Goal: Task Accomplishment & Management: Use online tool/utility

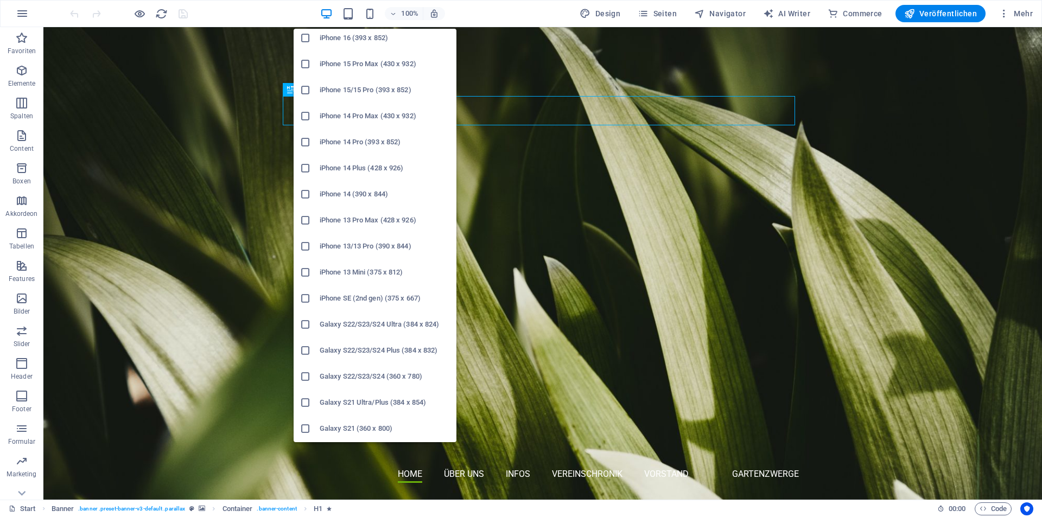
scroll to position [109, 0]
click at [373, 329] on h6 "Galaxy S22/S23/S24 Ultra (384 x 824)" at bounding box center [385, 324] width 130 height 13
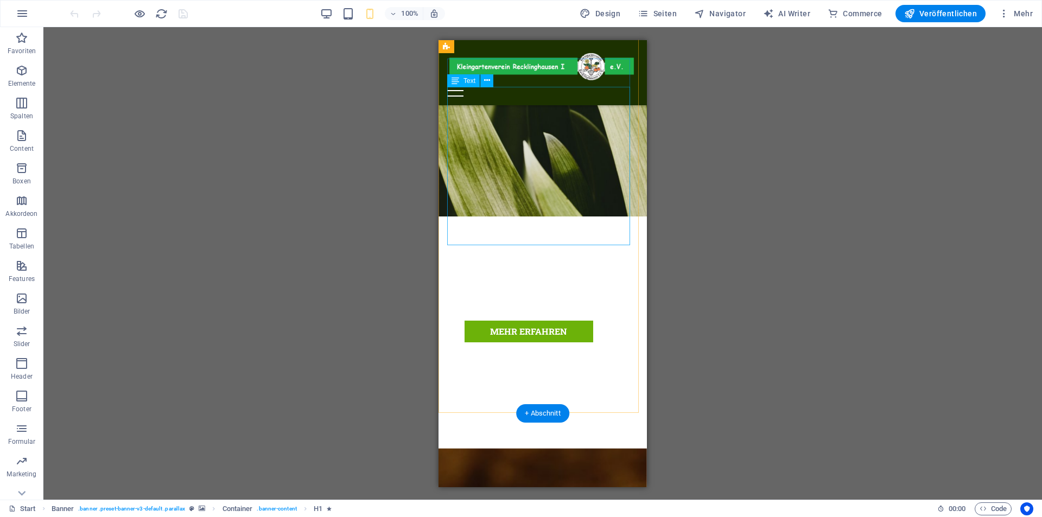
scroll to position [271, 0]
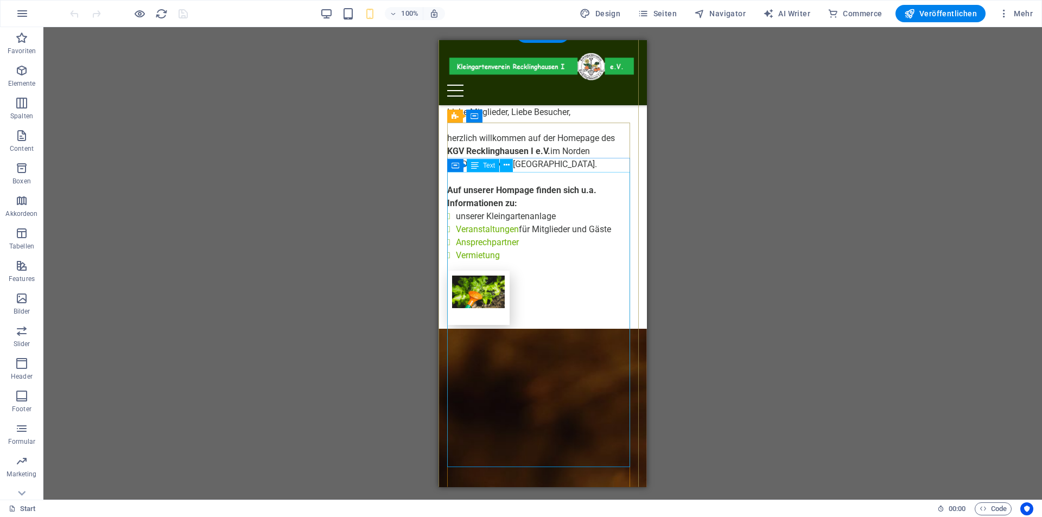
scroll to position [651, 0]
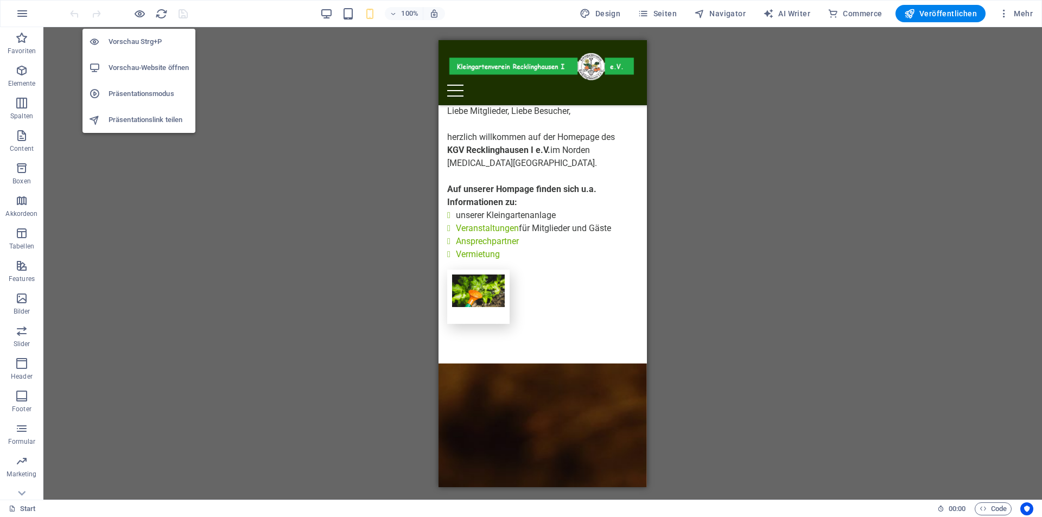
click at [148, 68] on h6 "Vorschau-Website öffnen" at bounding box center [149, 67] width 80 height 13
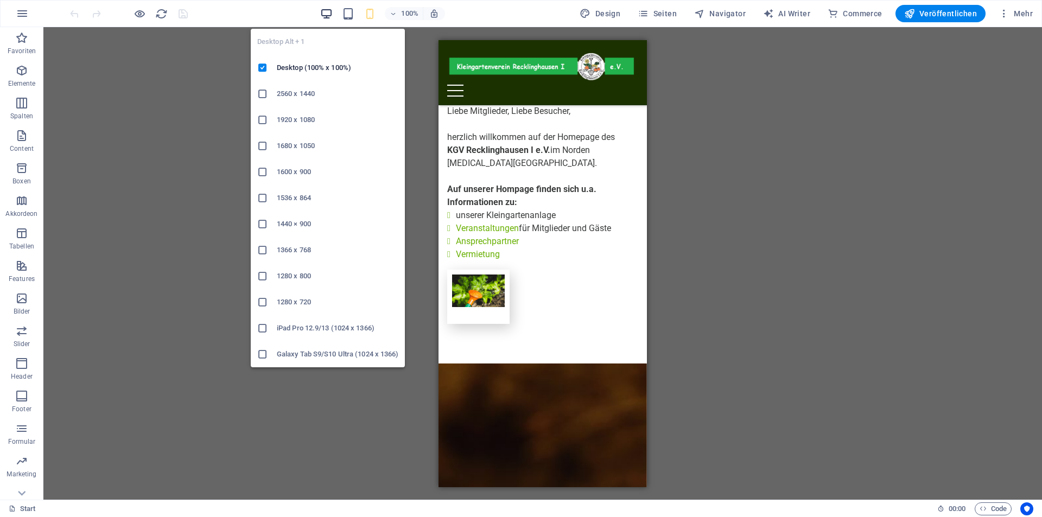
click at [328, 13] on icon "button" at bounding box center [326, 14] width 12 height 12
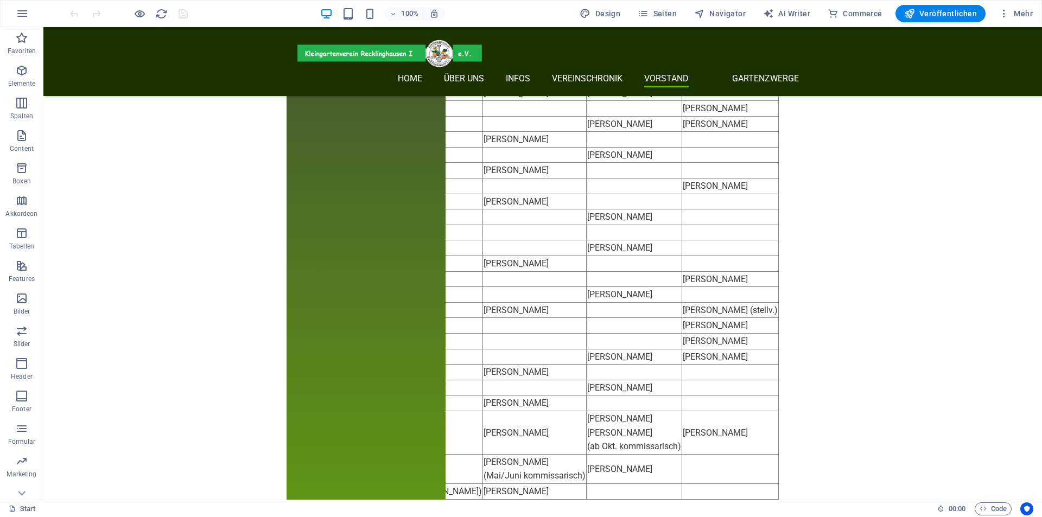
scroll to position [6685, 0]
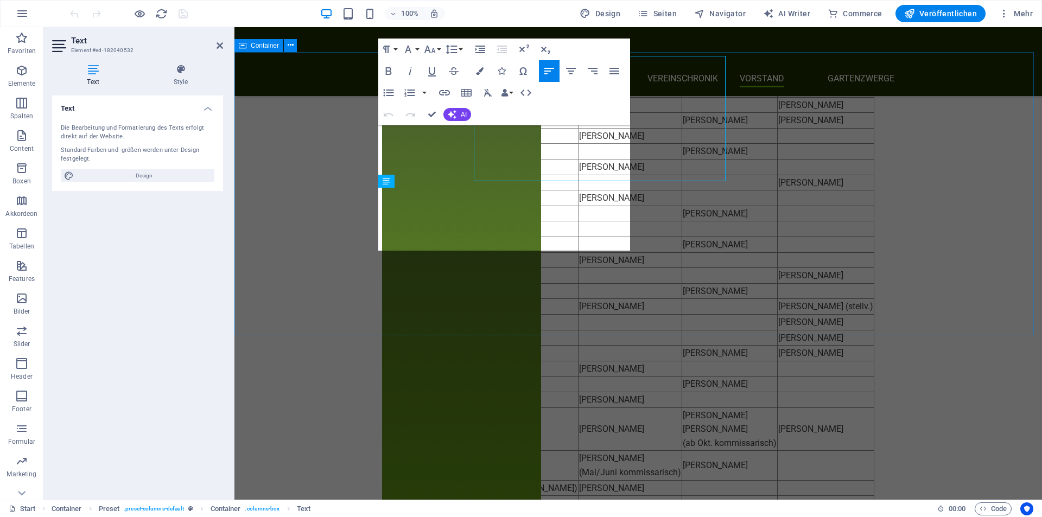
scroll to position [6755, 0]
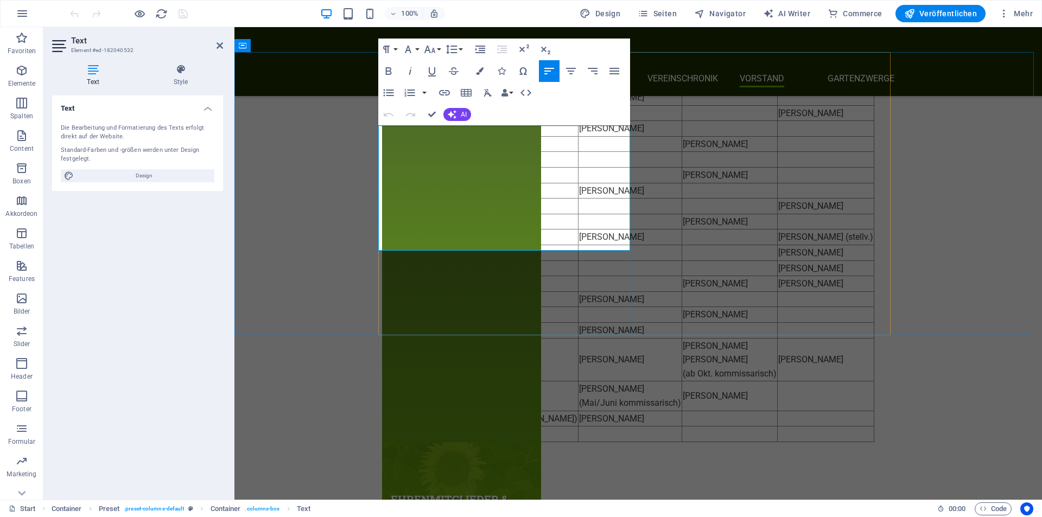
click at [430, 201] on icon "button" at bounding box center [429, 203] width 8 height 8
click at [672, 15] on span "Seiten" at bounding box center [657, 13] width 39 height 11
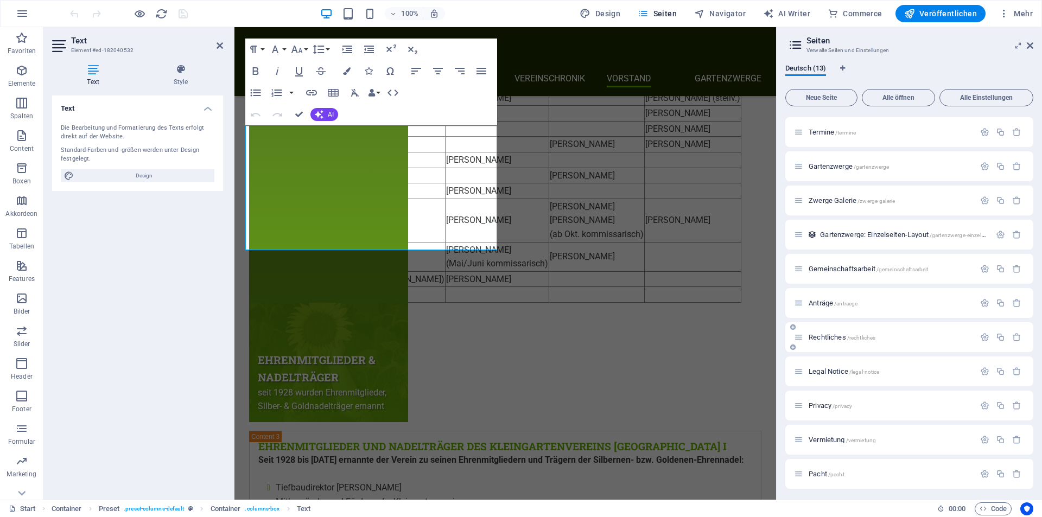
scroll to position [68, 0]
click at [824, 471] on span "Pacht /pacht" at bounding box center [827, 472] width 36 height 8
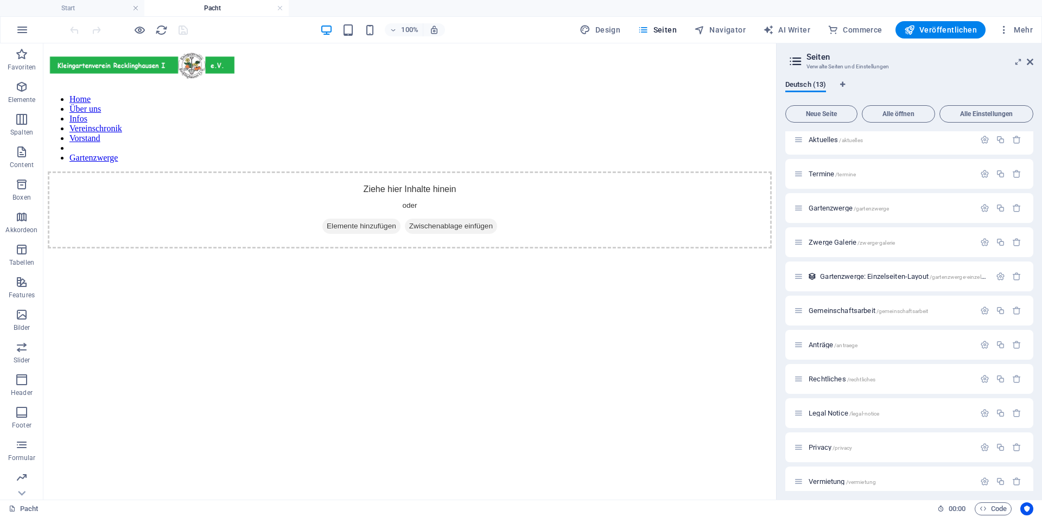
scroll to position [0, 0]
click at [377, 172] on div "Ziehe hier Inhalte hinein oder Elemente hinzufügen Zwischenablage einfügen" at bounding box center [410, 210] width 724 height 77
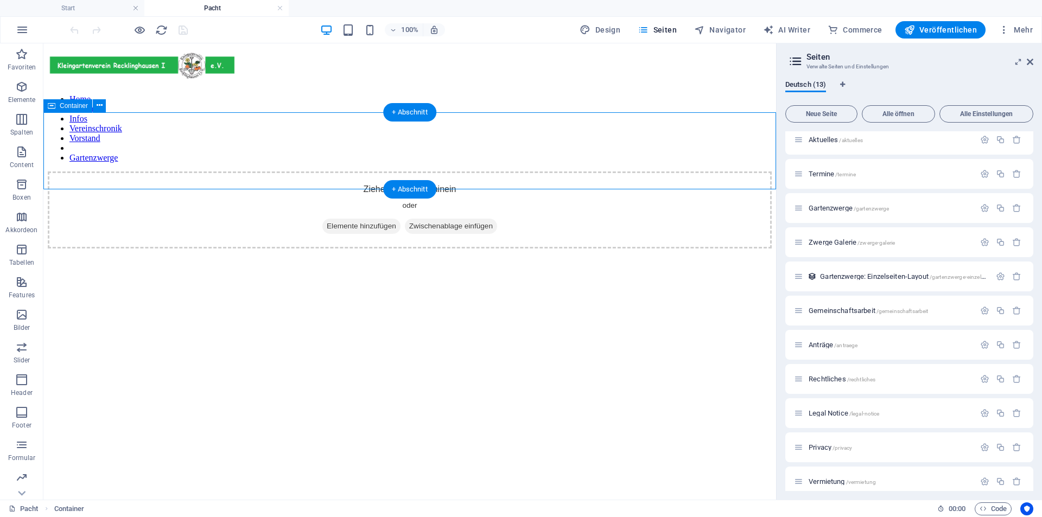
click at [377, 172] on div "Ziehe hier Inhalte hinein oder Elemente hinzufügen Zwischenablage einfügen" at bounding box center [410, 210] width 724 height 77
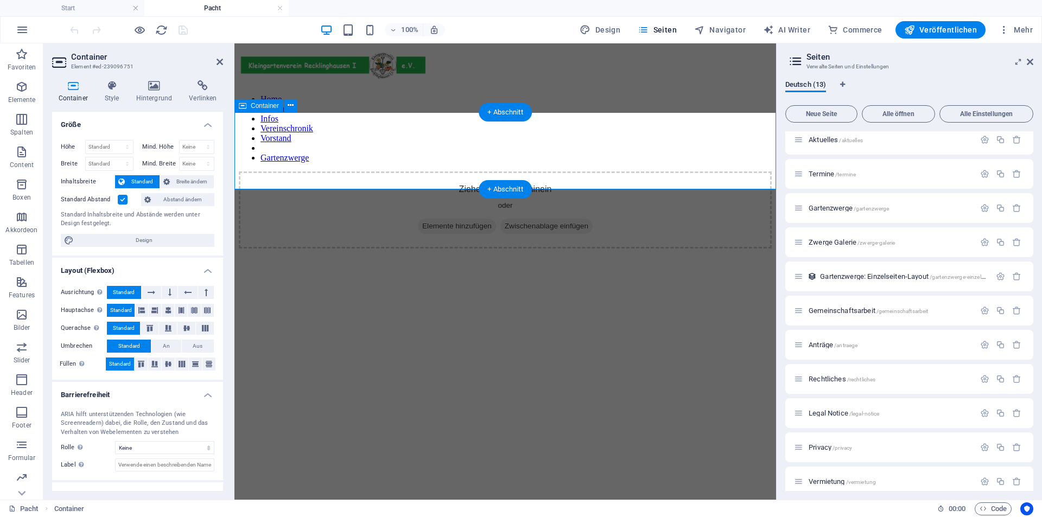
click at [472, 172] on div "Ziehe hier Inhalte hinein oder Elemente hinzufügen Zwischenablage einfügen" at bounding box center [505, 210] width 533 height 77
click at [473, 219] on span "Elemente hinzufügen" at bounding box center [457, 226] width 78 height 15
click at [436, 219] on span "Elemente hinzufügen" at bounding box center [457, 226] width 78 height 15
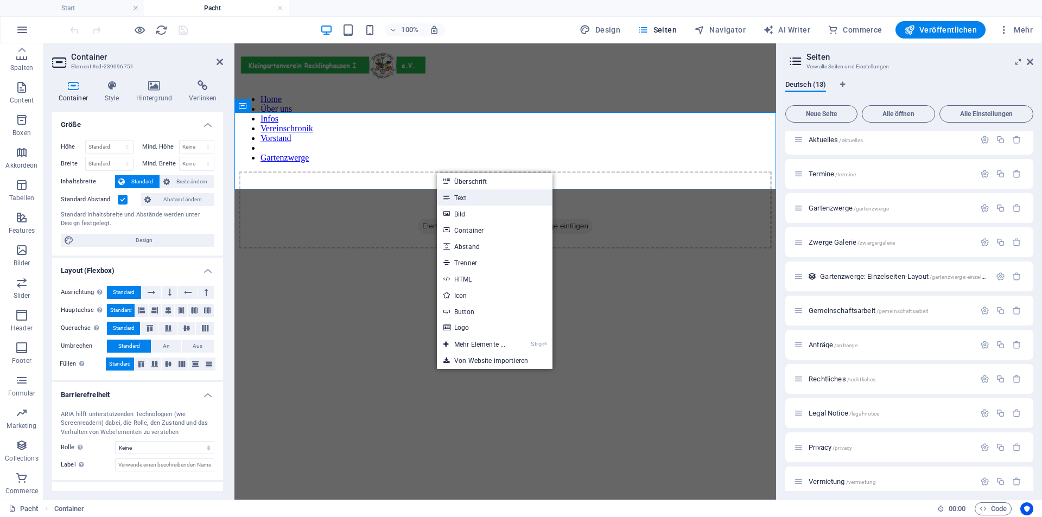
click at [472, 197] on link "Text" at bounding box center [495, 197] width 116 height 16
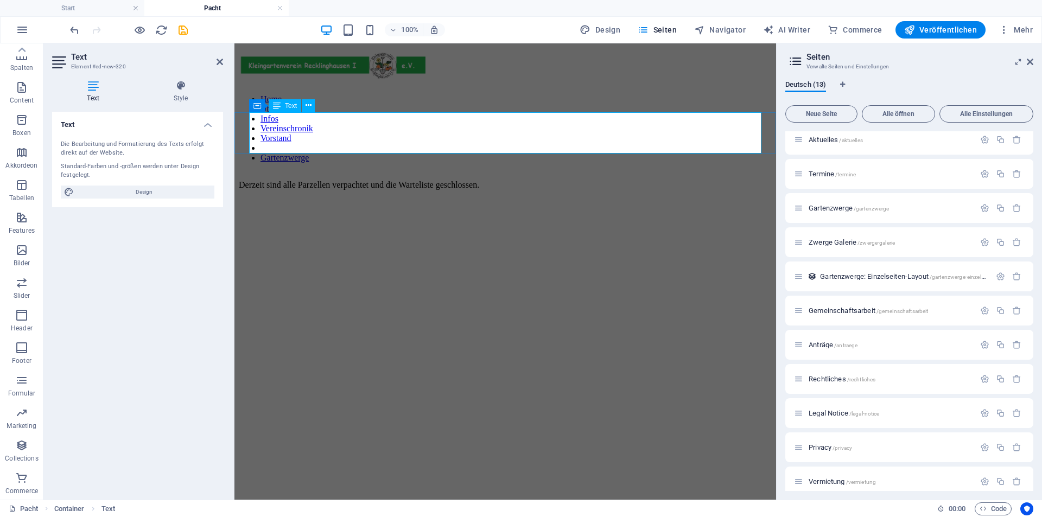
click at [297, 217] on p at bounding box center [505, 222] width 533 height 10
click at [535, 180] on p "Derzeit sind alle Parzellen verpachtet und die Warteliste geschlossen." at bounding box center [505, 185] width 533 height 10
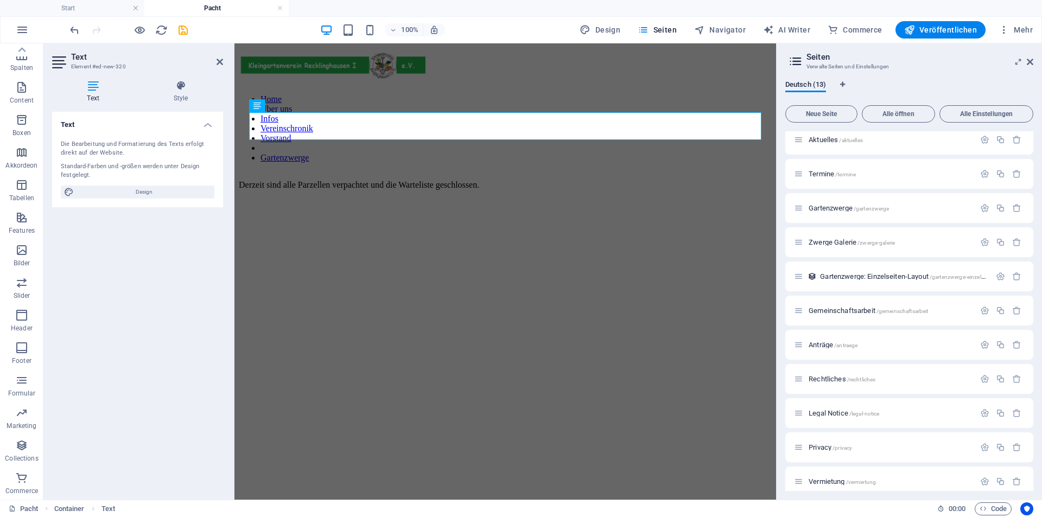
click at [462, 197] on html "Home Über uns Infos Vereinschronik Vorstand Gartenzwerge Derzeit sind alle Parz…" at bounding box center [506, 130] width 542 height 174
click at [1029, 60] on icon at bounding box center [1030, 62] width 7 height 9
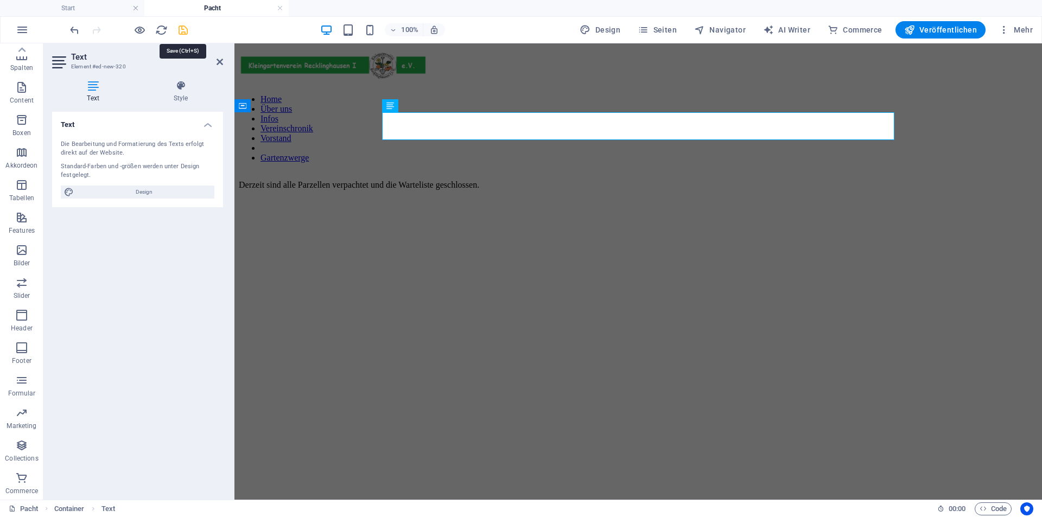
click at [186, 33] on icon "save" at bounding box center [183, 30] width 12 height 12
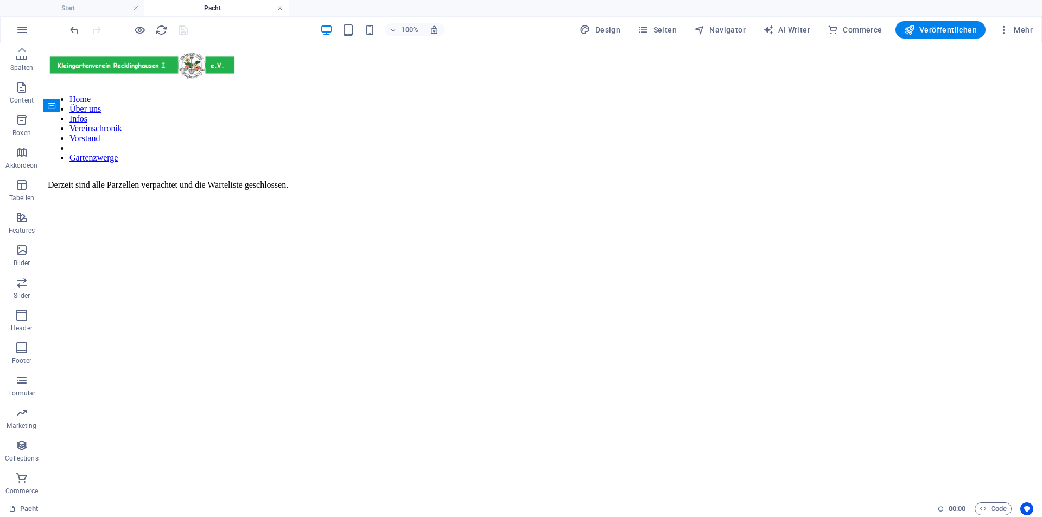
click at [279, 9] on link at bounding box center [280, 8] width 7 height 10
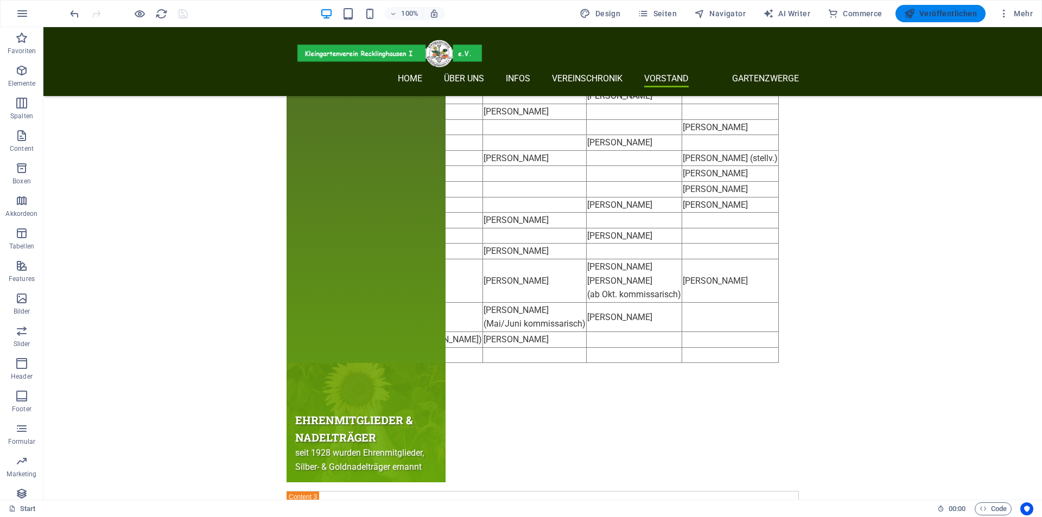
click at [931, 13] on span "Veröffentlichen" at bounding box center [940, 13] width 73 height 11
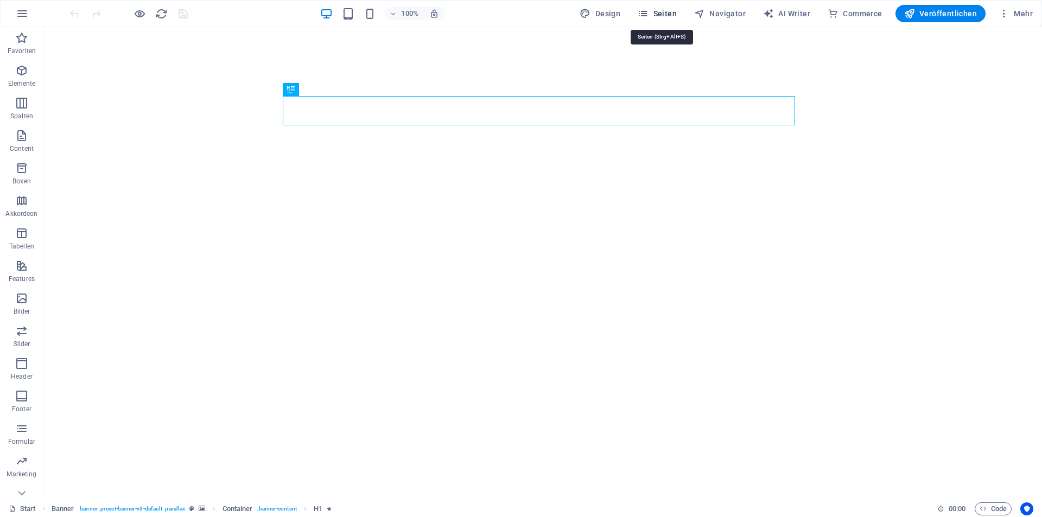
click at [661, 15] on span "Seiten" at bounding box center [657, 13] width 39 height 11
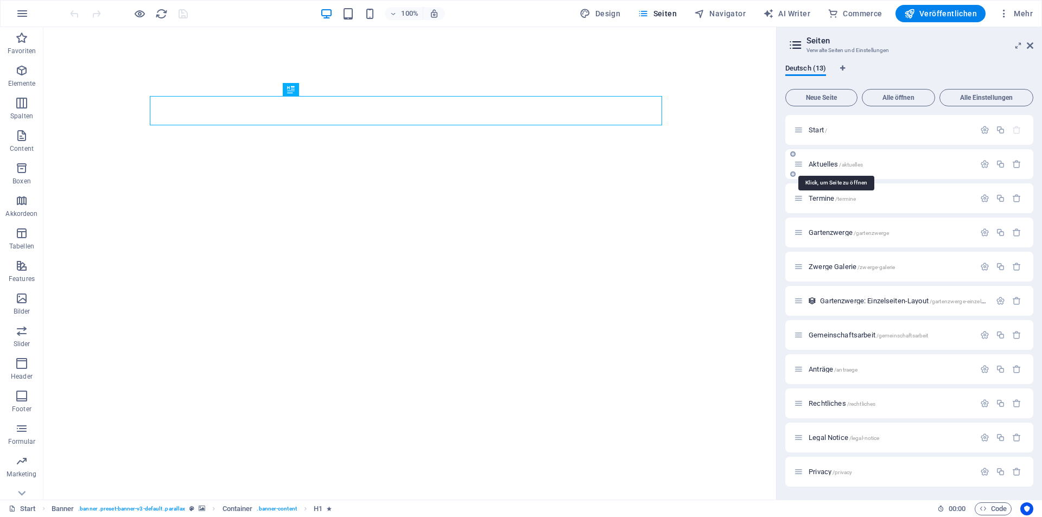
click at [826, 163] on span "Aktuelles /aktuelles" at bounding box center [836, 164] width 54 height 8
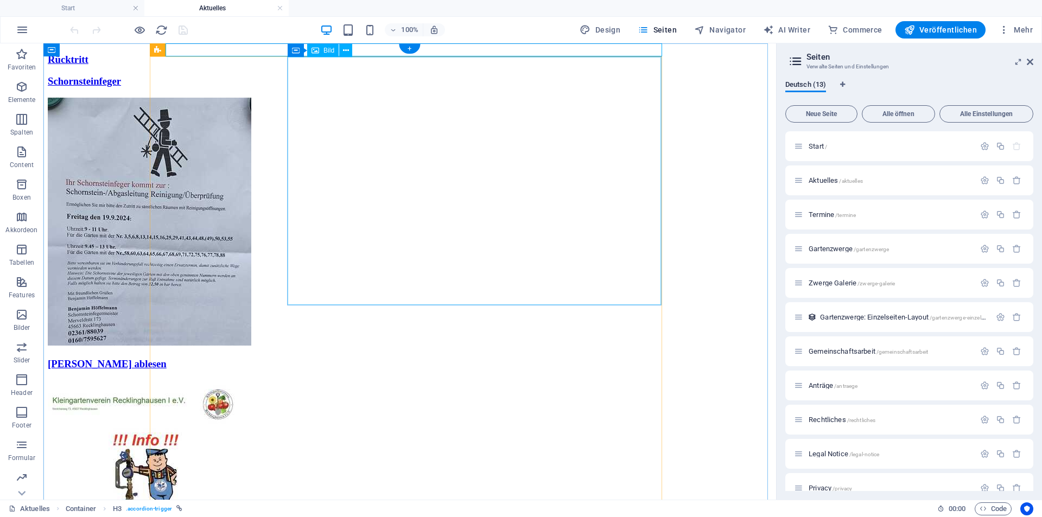
click at [390, 186] on figure at bounding box center [410, 223] width 724 height 250
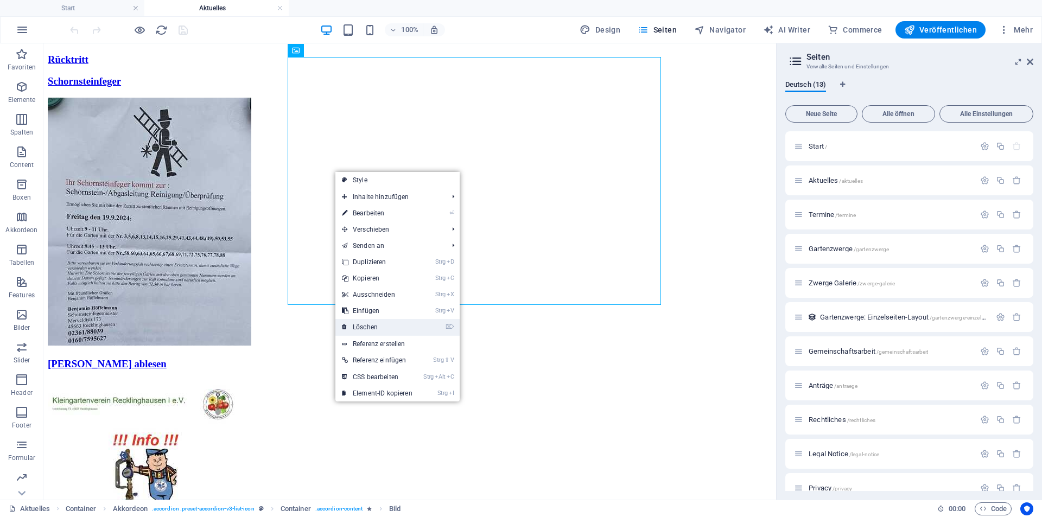
click at [369, 325] on link "⌦ Löschen" at bounding box center [377, 327] width 84 height 16
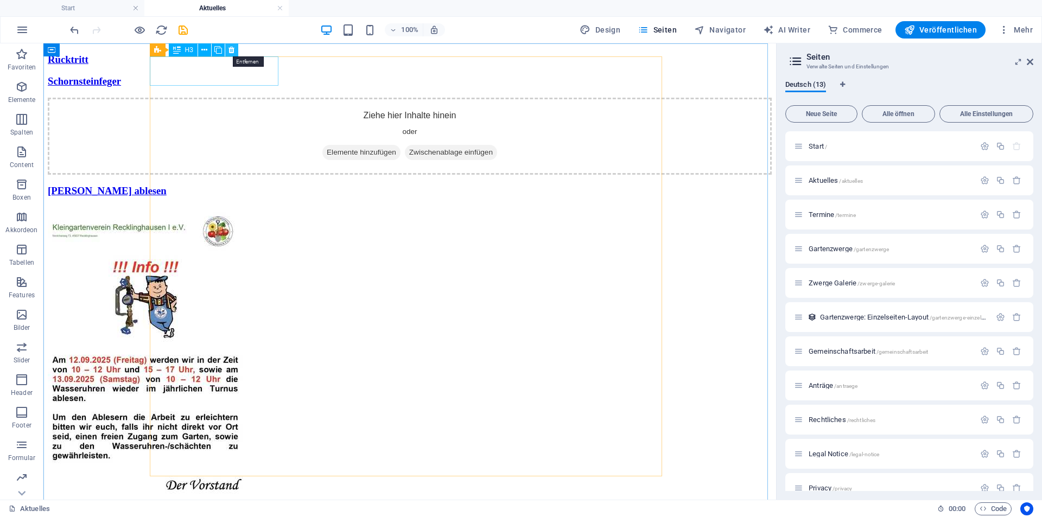
click at [231, 50] on icon at bounding box center [232, 50] width 6 height 11
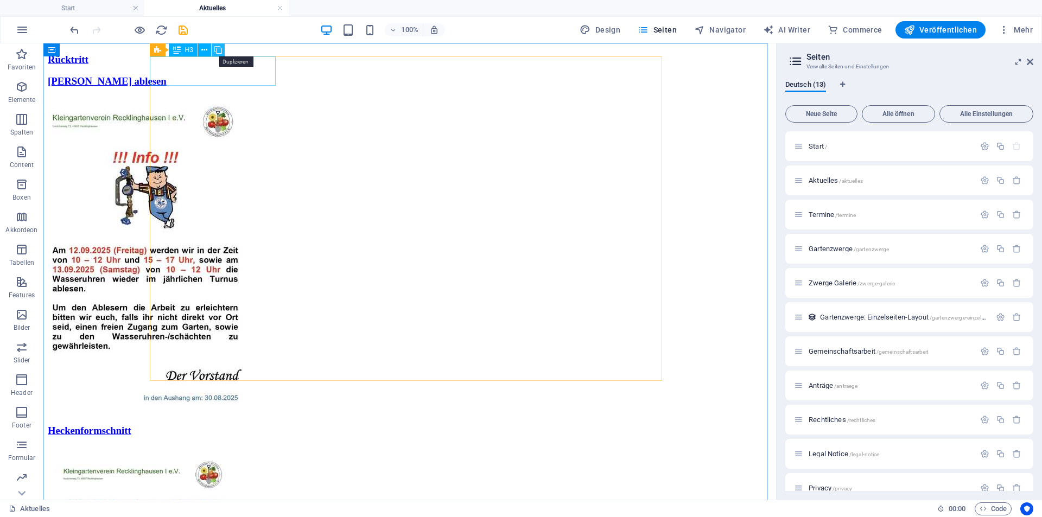
click at [222, 47] on button at bounding box center [218, 49] width 13 height 13
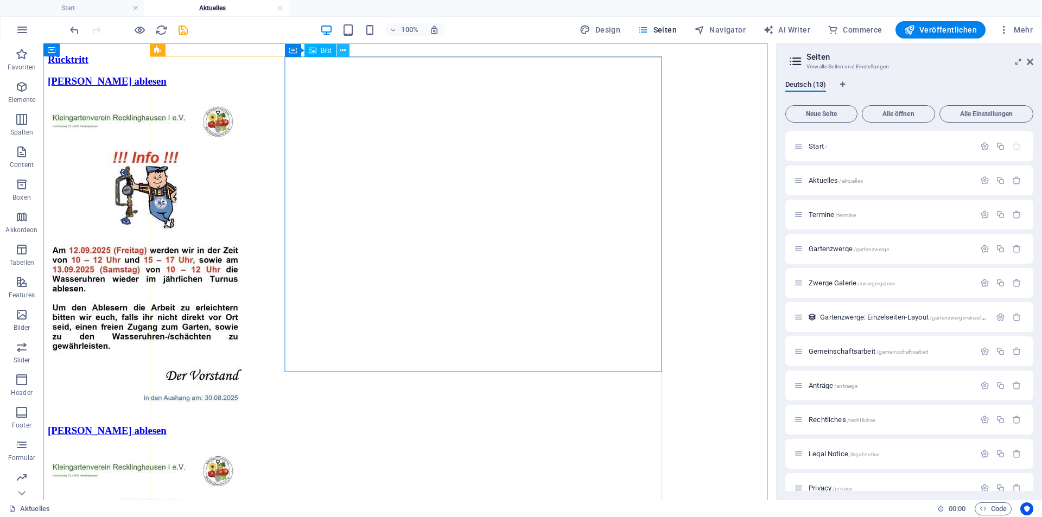
click at [348, 47] on button at bounding box center [343, 50] width 13 height 13
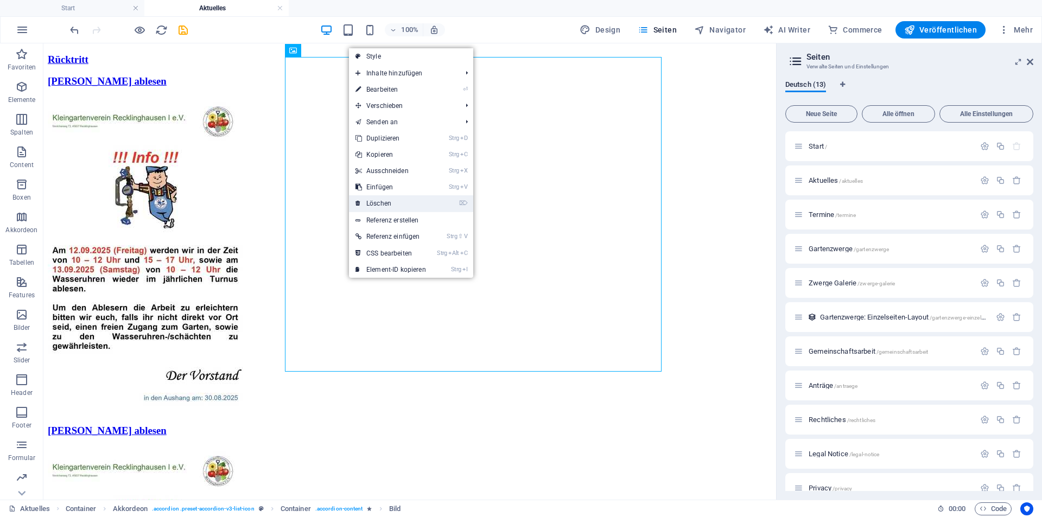
click at [382, 201] on link "⌦ Löschen" at bounding box center [391, 203] width 84 height 16
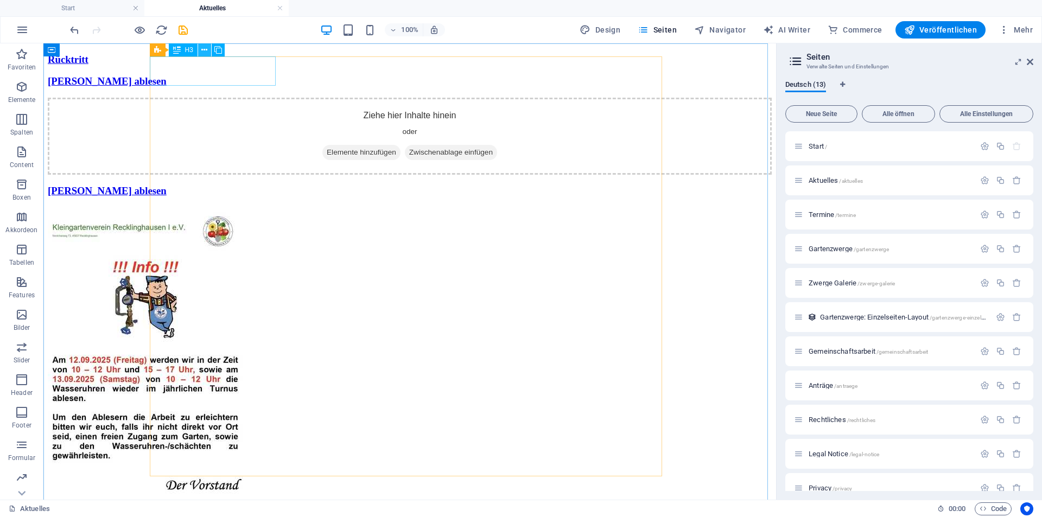
click at [206, 50] on icon at bounding box center [204, 50] width 6 height 11
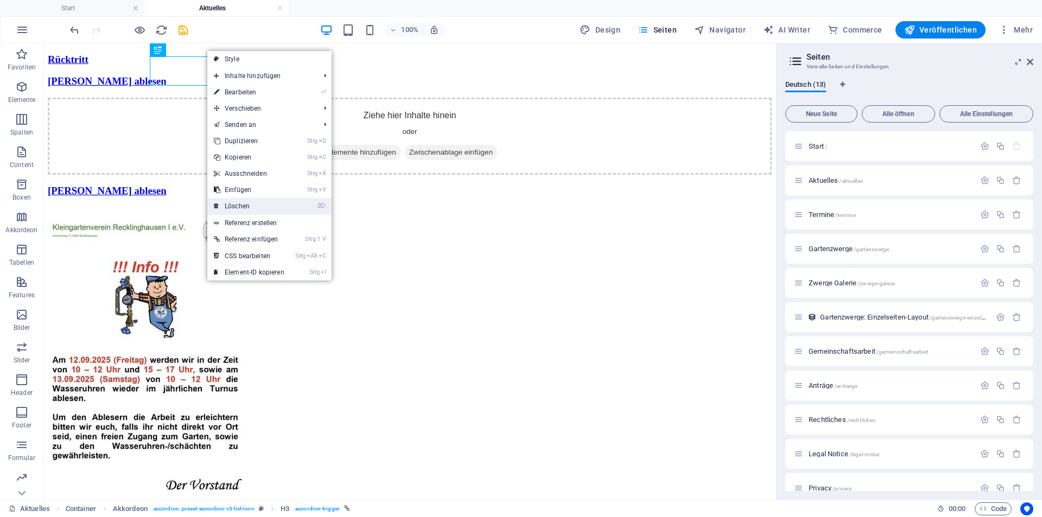
click at [238, 203] on link "⌦ Löschen" at bounding box center [249, 206] width 84 height 16
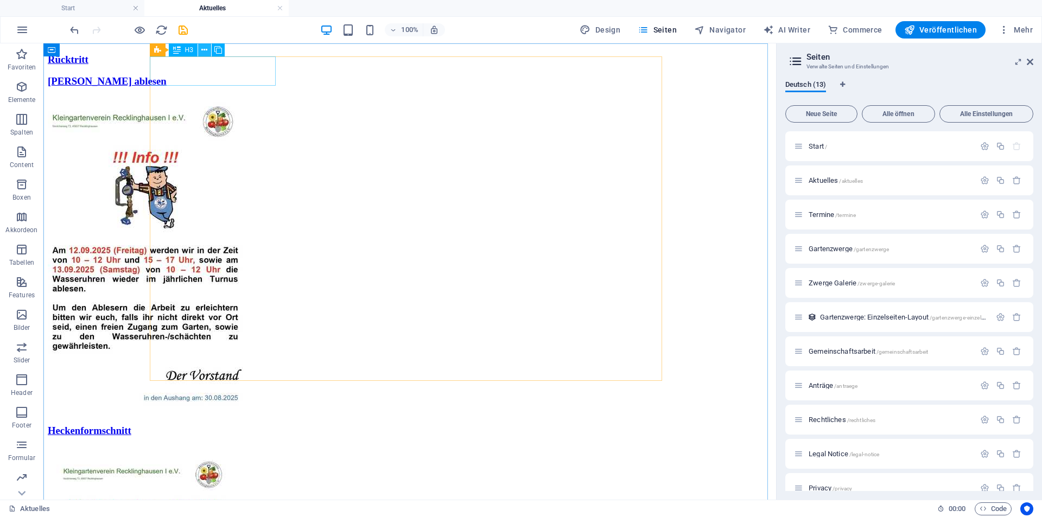
click at [209, 50] on button at bounding box center [204, 49] width 13 height 13
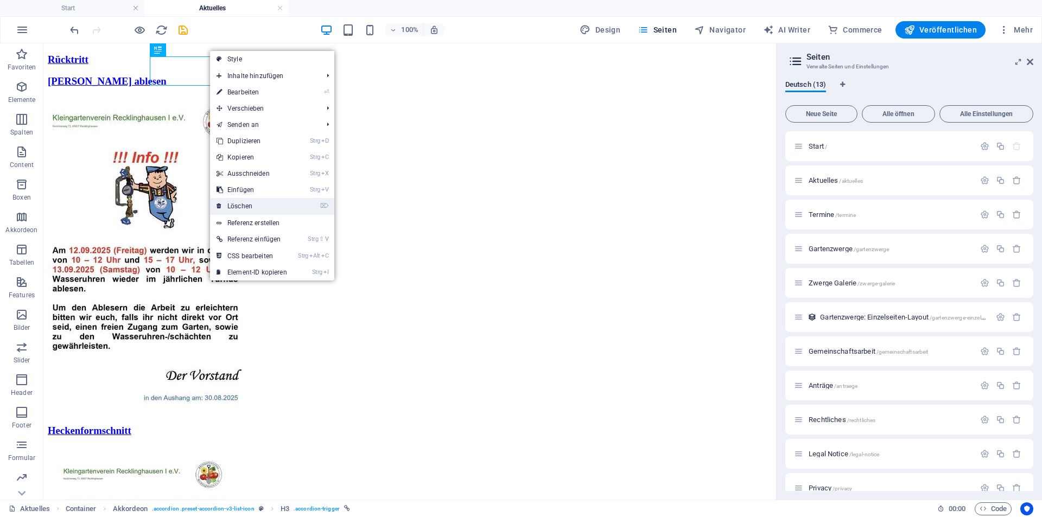
click at [241, 205] on link "⌦ Löschen" at bounding box center [252, 206] width 84 height 16
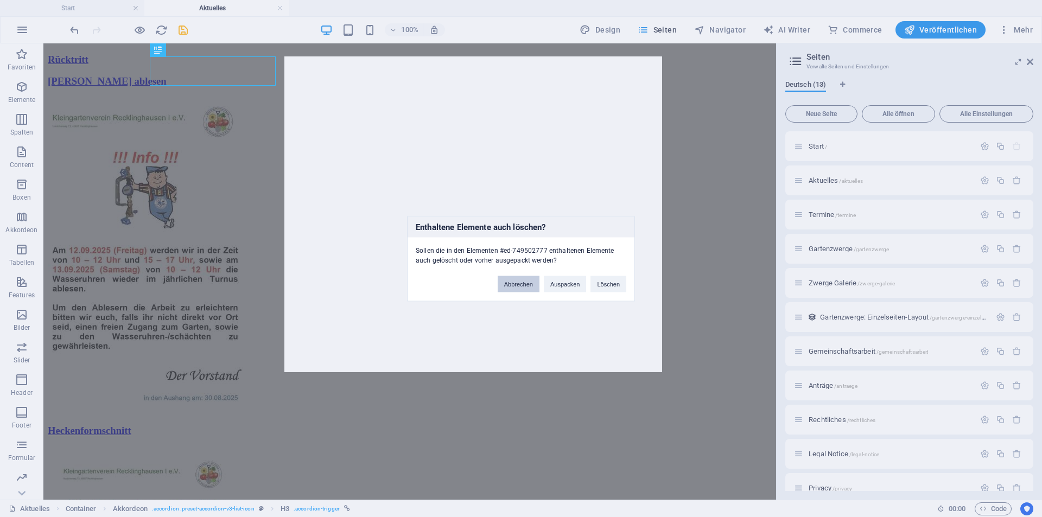
drag, startPoint x: 523, startPoint y: 286, endPoint x: 346, endPoint y: 167, distance: 213.2
click at [523, 286] on button "Abbrechen" at bounding box center [519, 284] width 42 height 16
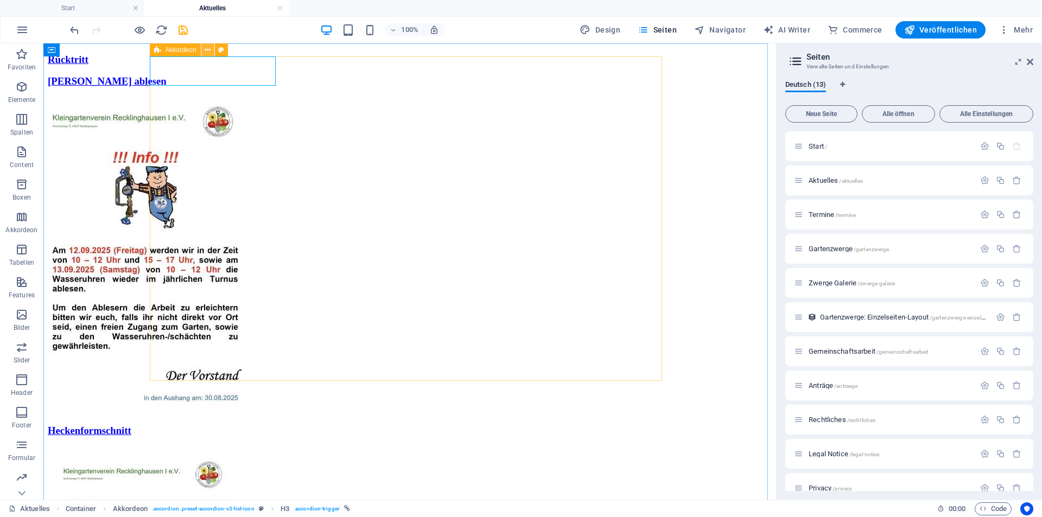
click at [210, 50] on icon at bounding box center [208, 50] width 6 height 11
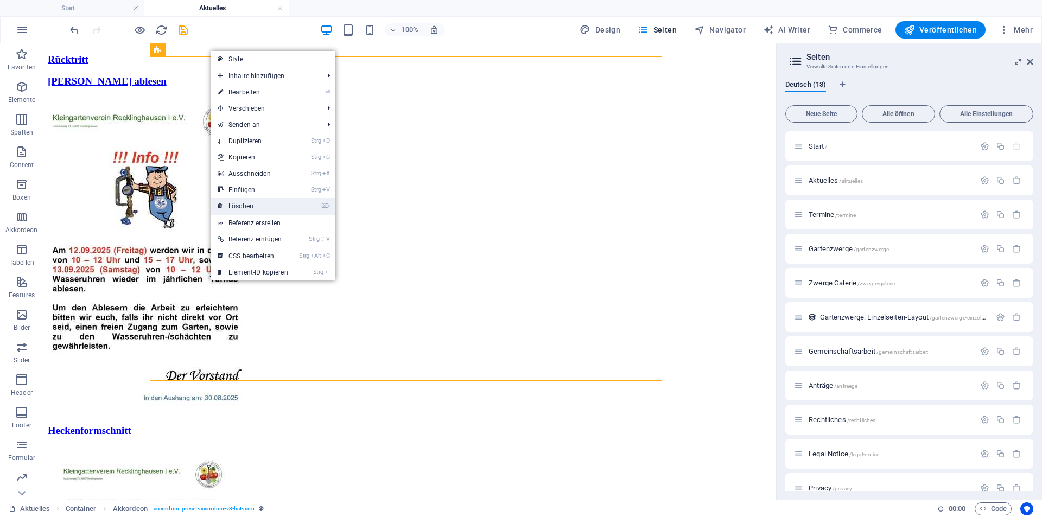
click at [243, 204] on link "⌦ Löschen" at bounding box center [253, 206] width 84 height 16
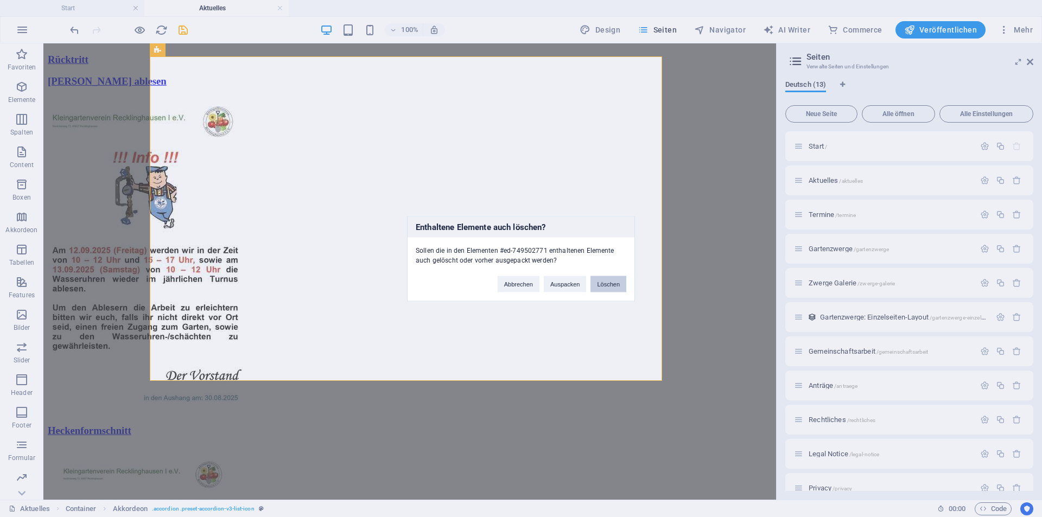
click at [605, 287] on button "Löschen" at bounding box center [609, 284] width 36 height 16
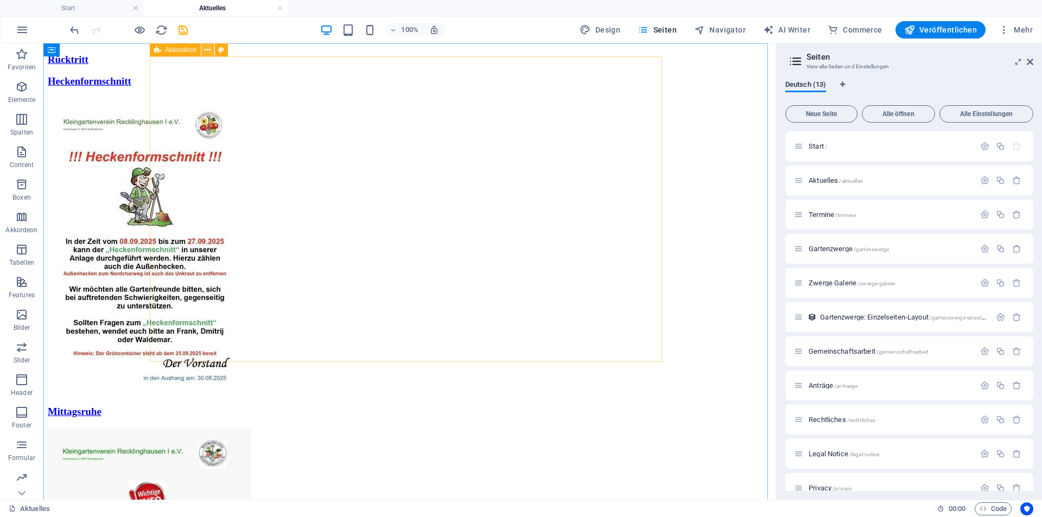
click at [207, 49] on icon at bounding box center [208, 50] width 6 height 11
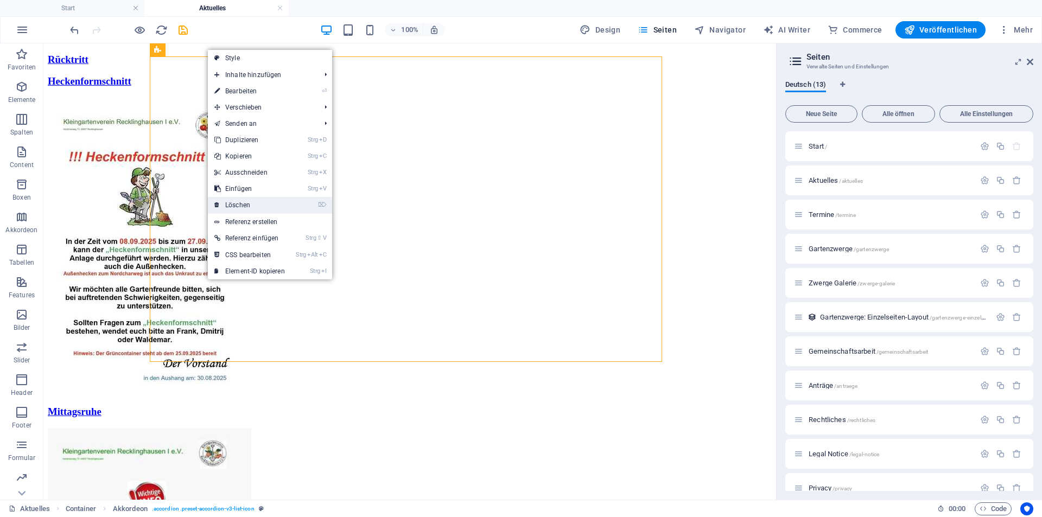
click at [254, 208] on link "⌦ Löschen" at bounding box center [250, 205] width 84 height 16
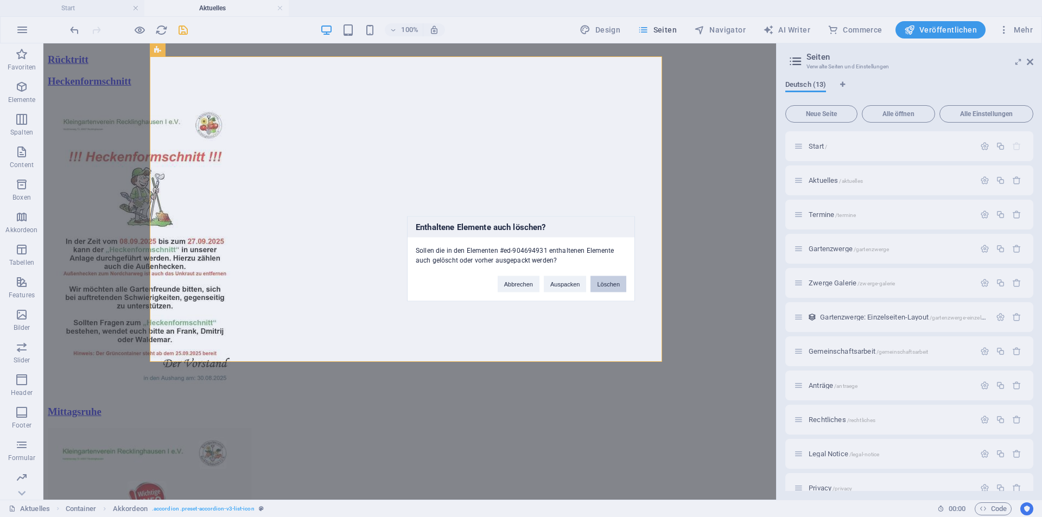
drag, startPoint x: 612, startPoint y: 283, endPoint x: 568, endPoint y: 240, distance: 62.2
click at [612, 283] on button "Löschen" at bounding box center [609, 284] width 36 height 16
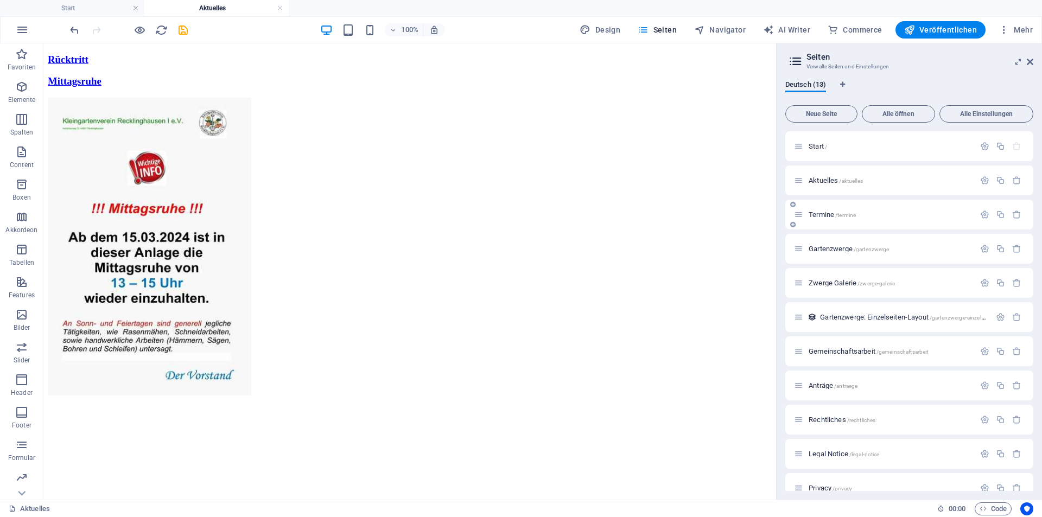
click at [827, 214] on span "Termine /termine" at bounding box center [832, 215] width 47 height 8
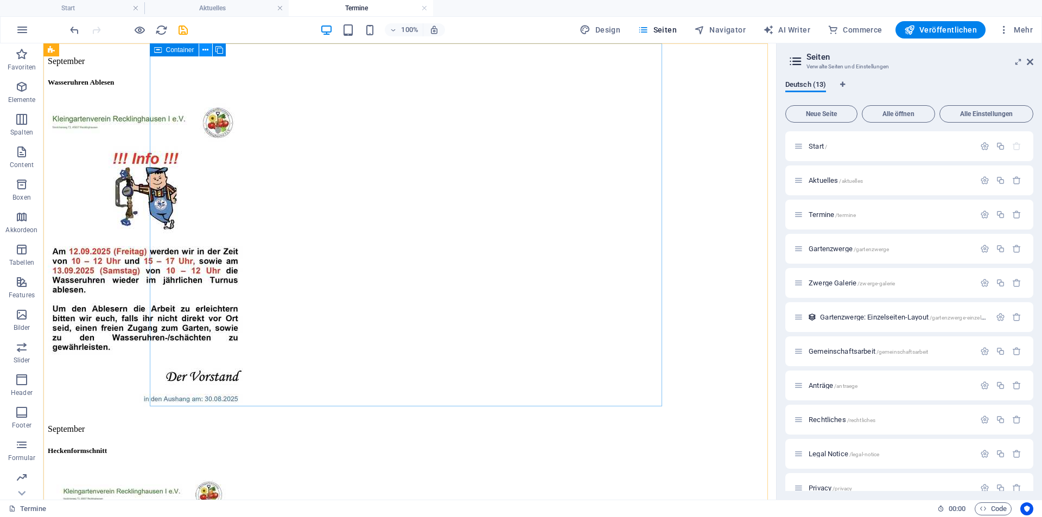
click at [206, 51] on icon at bounding box center [205, 50] width 6 height 11
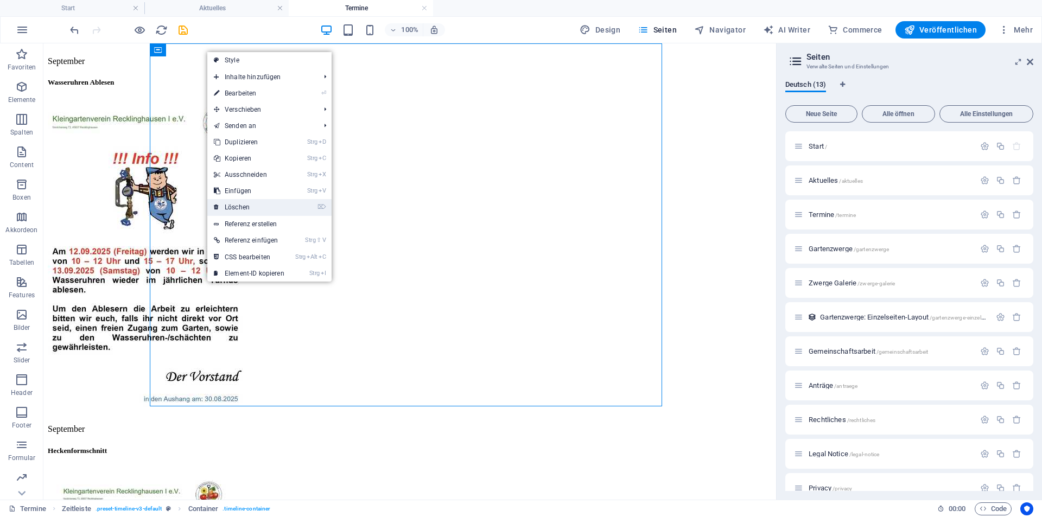
click at [234, 206] on link "⌦ Löschen" at bounding box center [249, 207] width 84 height 16
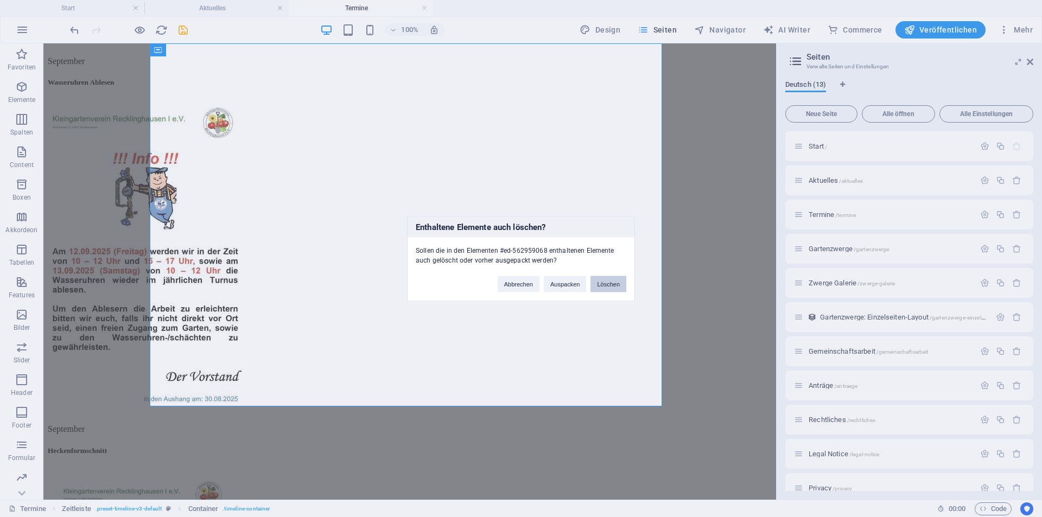
click at [600, 284] on button "Löschen" at bounding box center [609, 284] width 36 height 16
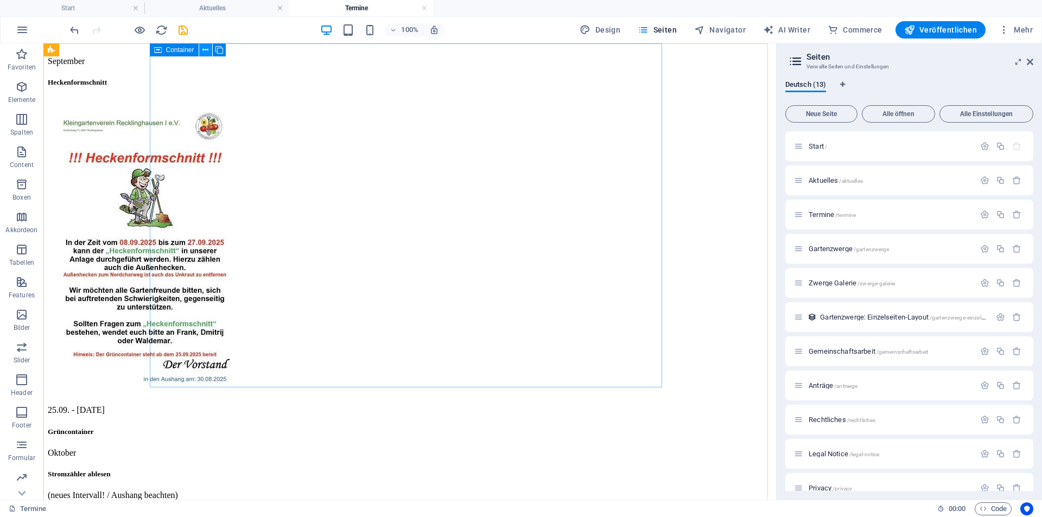
click at [205, 49] on icon at bounding box center [205, 50] width 6 height 11
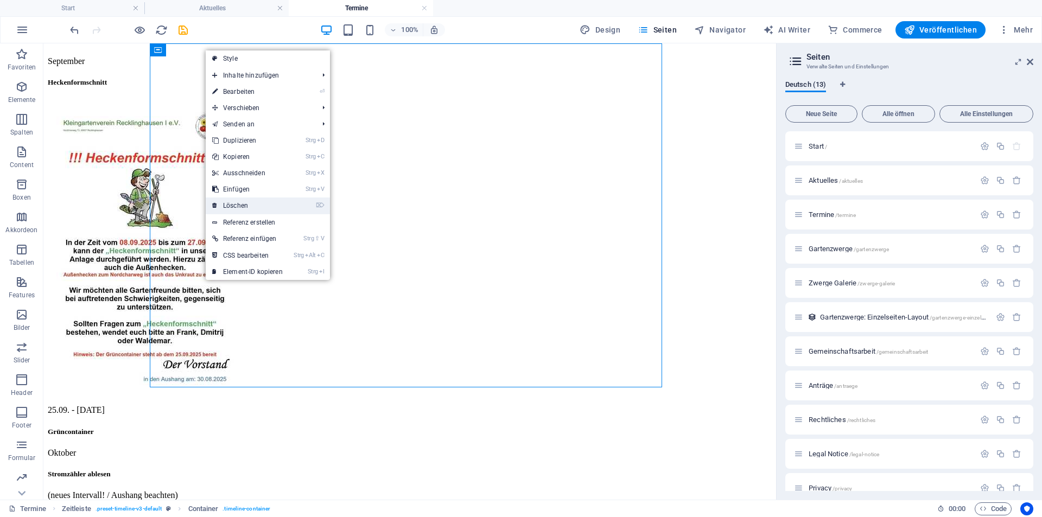
click at [243, 207] on link "⌦ Löschen" at bounding box center [248, 206] width 84 height 16
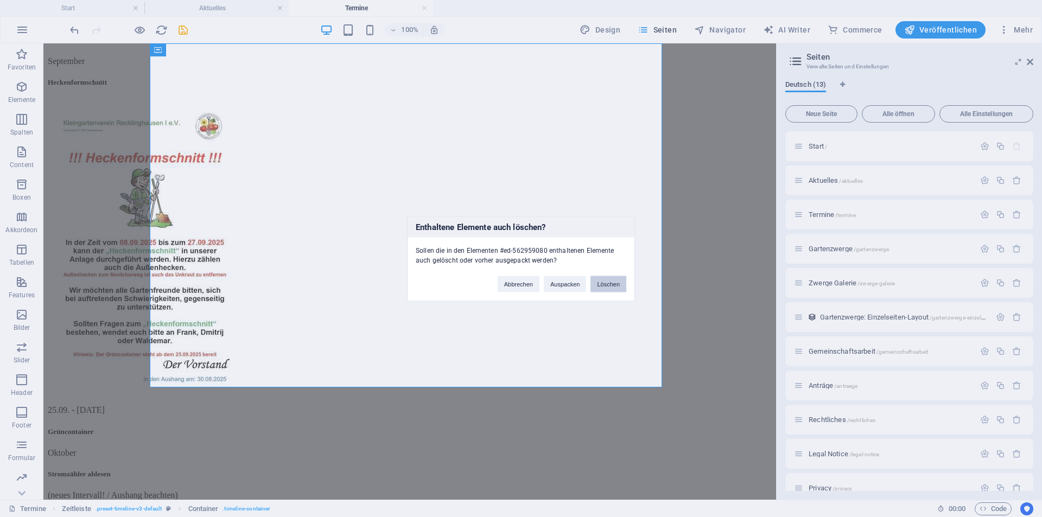
click at [602, 286] on button "Löschen" at bounding box center [609, 284] width 36 height 16
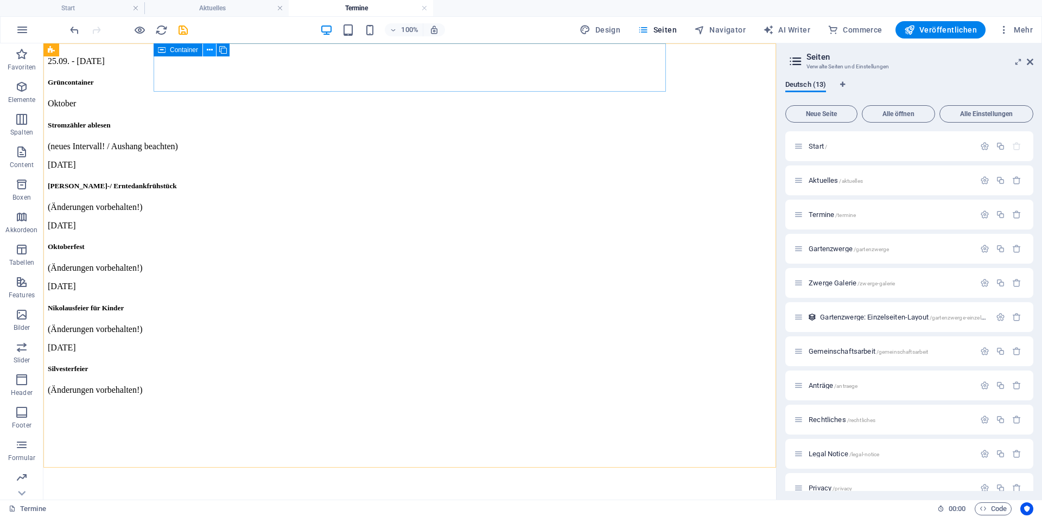
click at [207, 50] on icon at bounding box center [210, 50] width 6 height 11
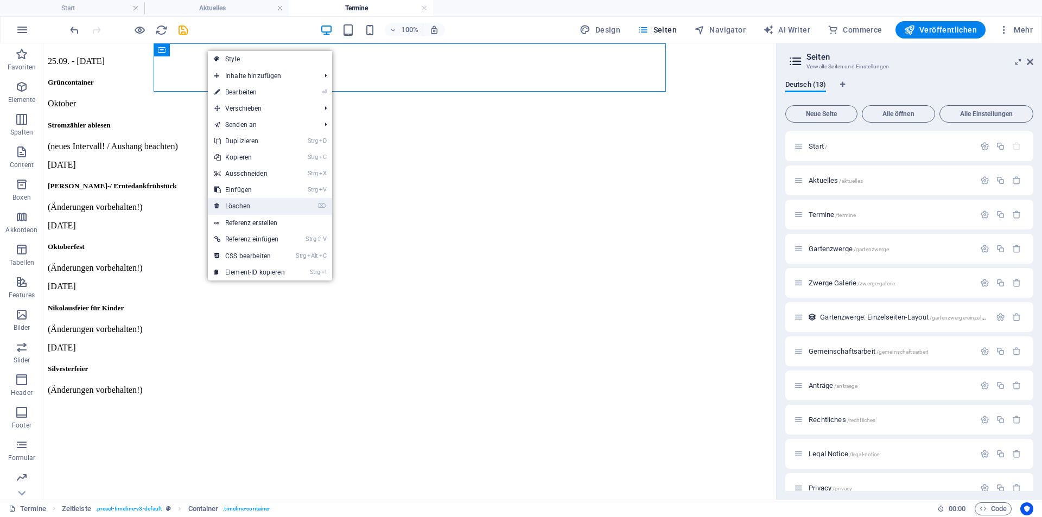
click at [247, 205] on link "⌦ Löschen" at bounding box center [250, 206] width 84 height 16
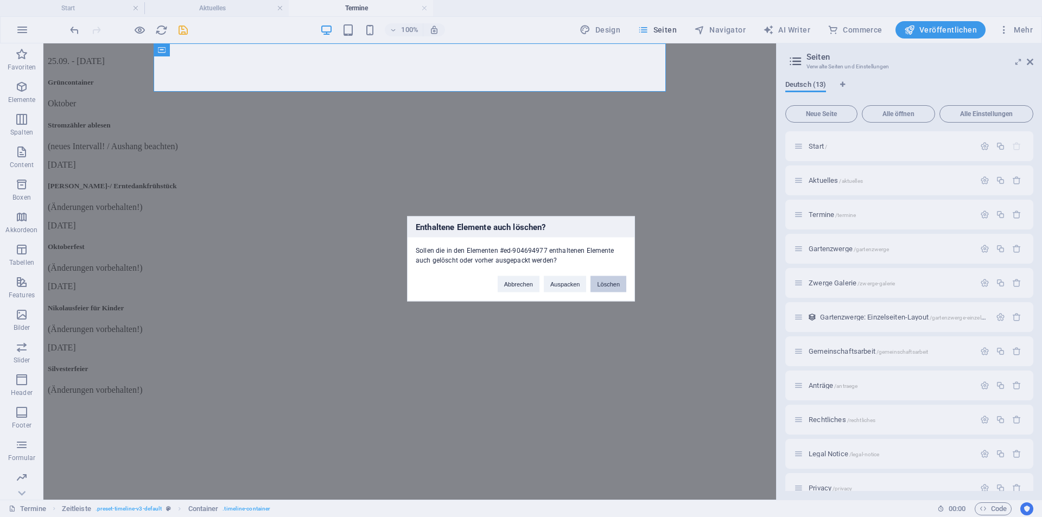
drag, startPoint x: 614, startPoint y: 282, endPoint x: 572, endPoint y: 239, distance: 61.0
click at [615, 282] on button "Löschen" at bounding box center [609, 284] width 36 height 16
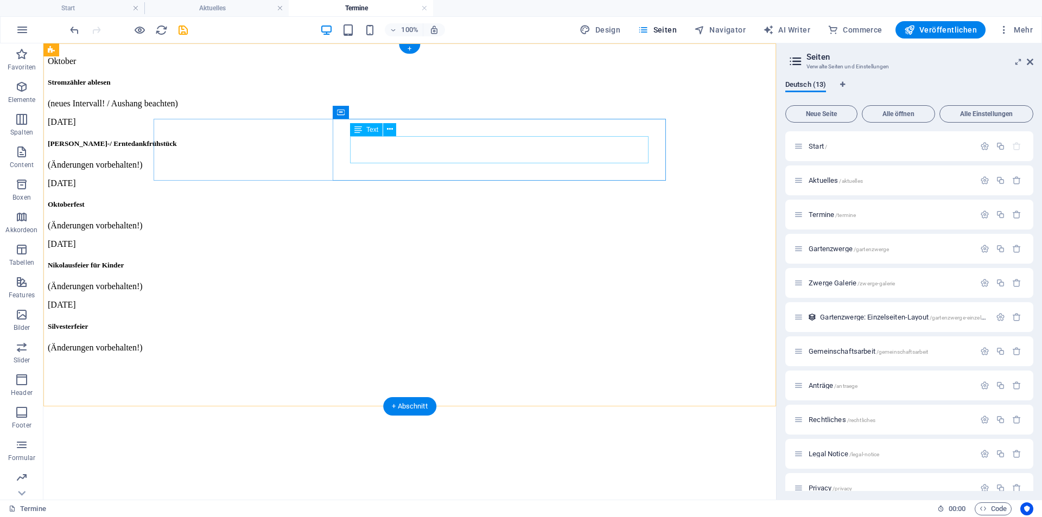
click at [435, 158] on div "[PERSON_NAME]-/ Erntedankfrühstück (Änderungen vorbehalten!)" at bounding box center [410, 155] width 724 height 30
click at [386, 131] on button at bounding box center [389, 129] width 13 height 13
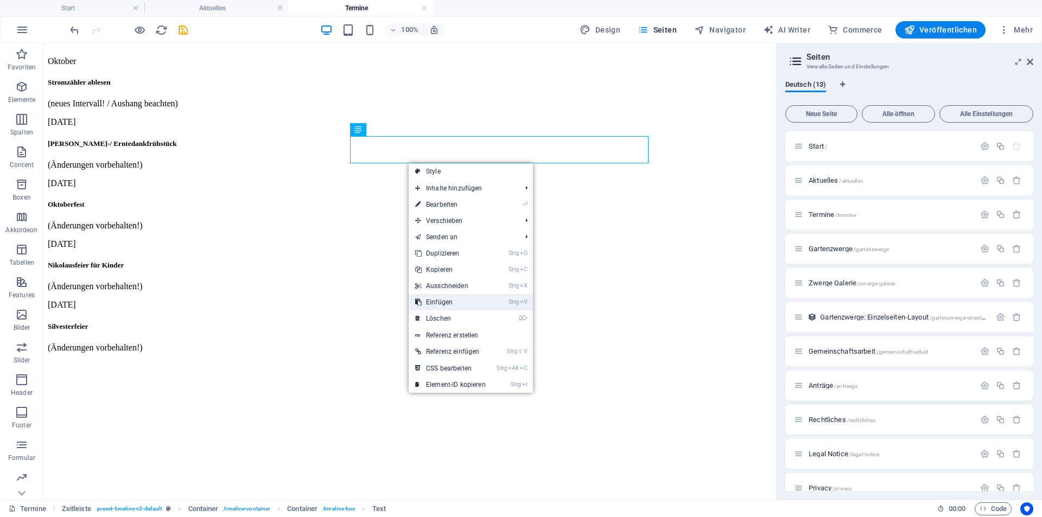
click at [455, 300] on link "Strg V Einfügen" at bounding box center [451, 302] width 84 height 16
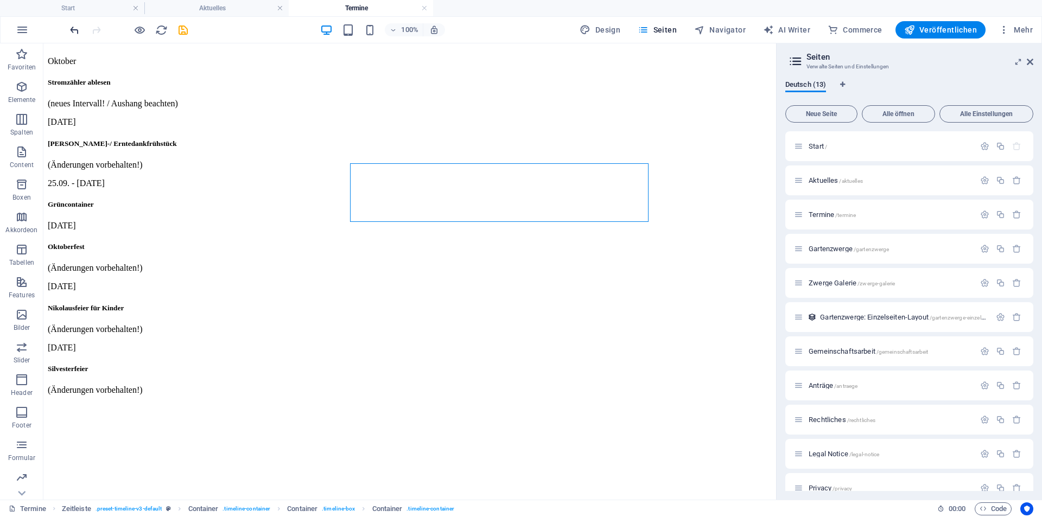
click at [74, 29] on icon "undo" at bounding box center [74, 30] width 12 height 12
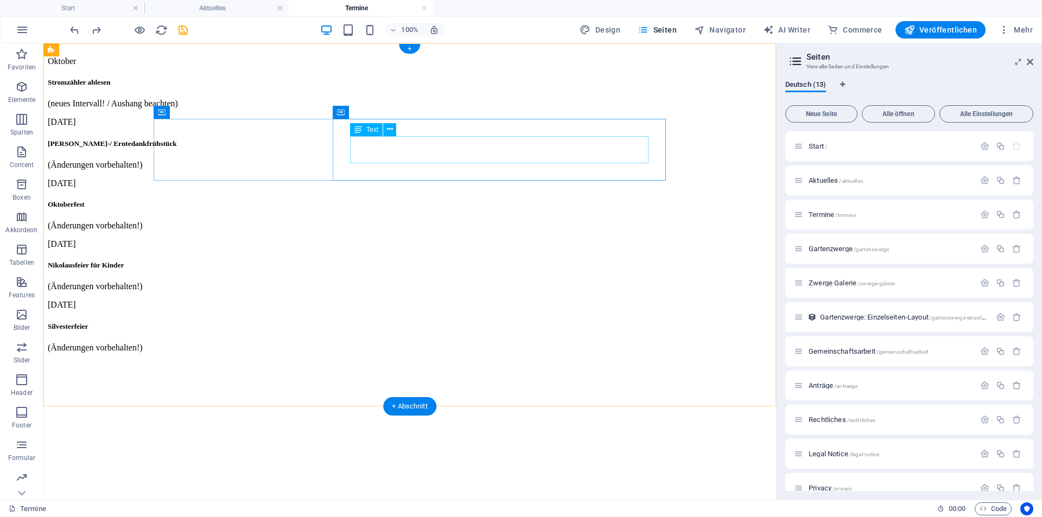
click at [604, 141] on div "[PERSON_NAME]-/ Erntedankfrühstück (Änderungen vorbehalten!)" at bounding box center [410, 155] width 724 height 30
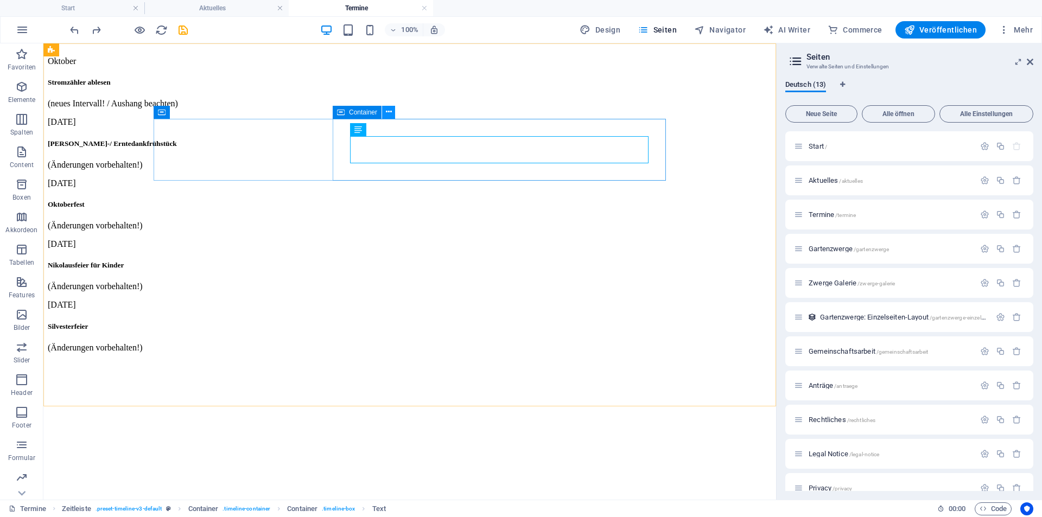
click at [386, 112] on icon at bounding box center [389, 111] width 6 height 11
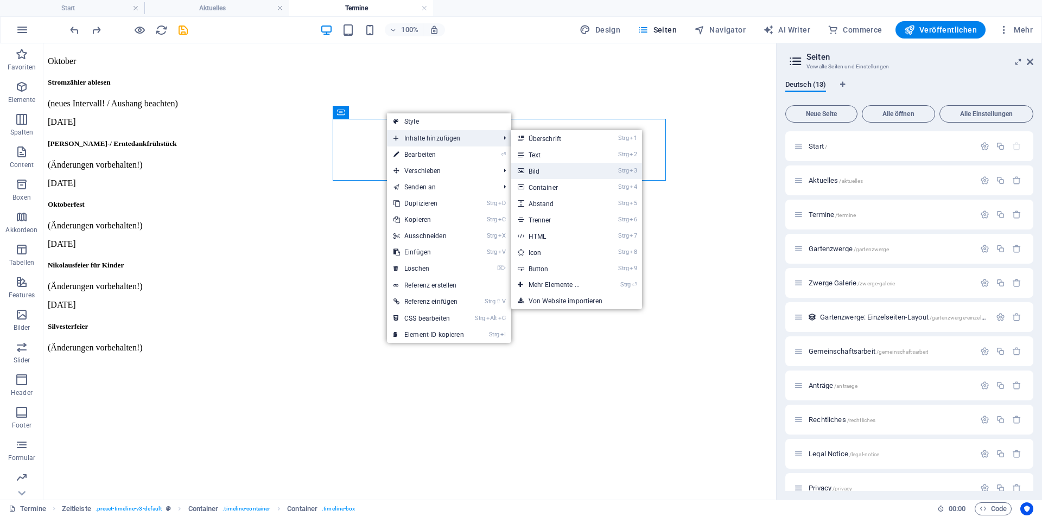
click at [578, 169] on link "Strg 3 Bild" at bounding box center [556, 171] width 90 height 16
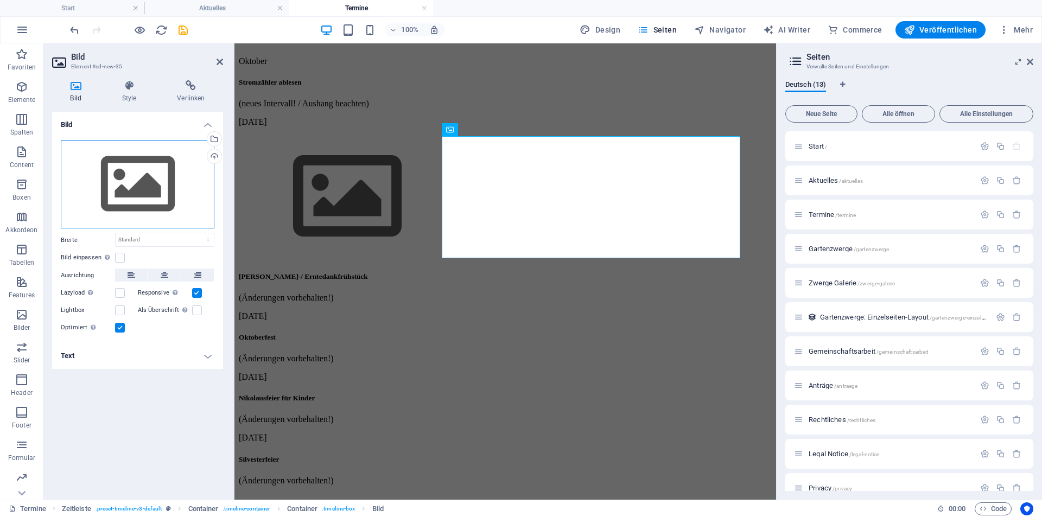
click at [166, 179] on div "Ziehe Dateien zum Hochladen hierher oder klicke hier, um aus Dateien oder koste…" at bounding box center [138, 184] width 154 height 89
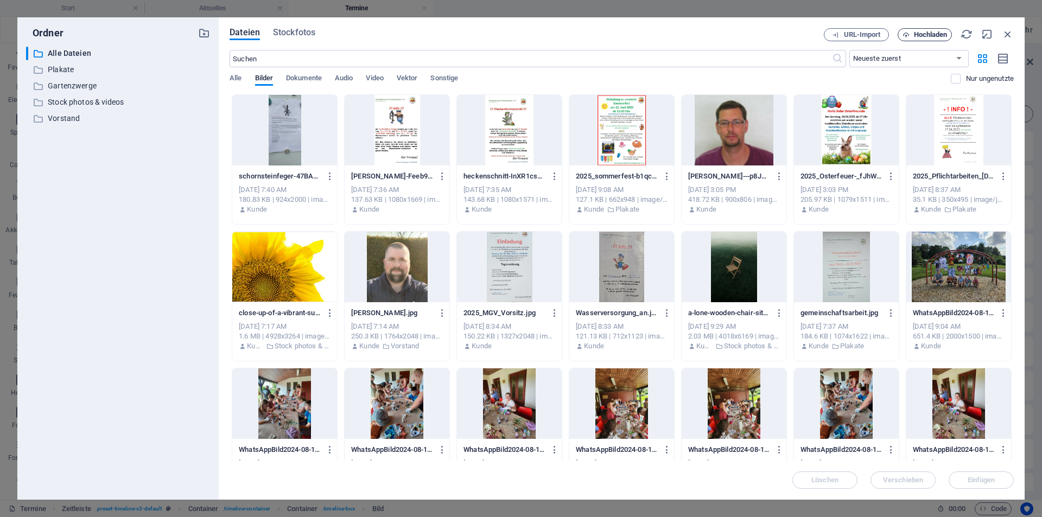
click at [922, 35] on span "Hochladen" at bounding box center [931, 34] width 34 height 7
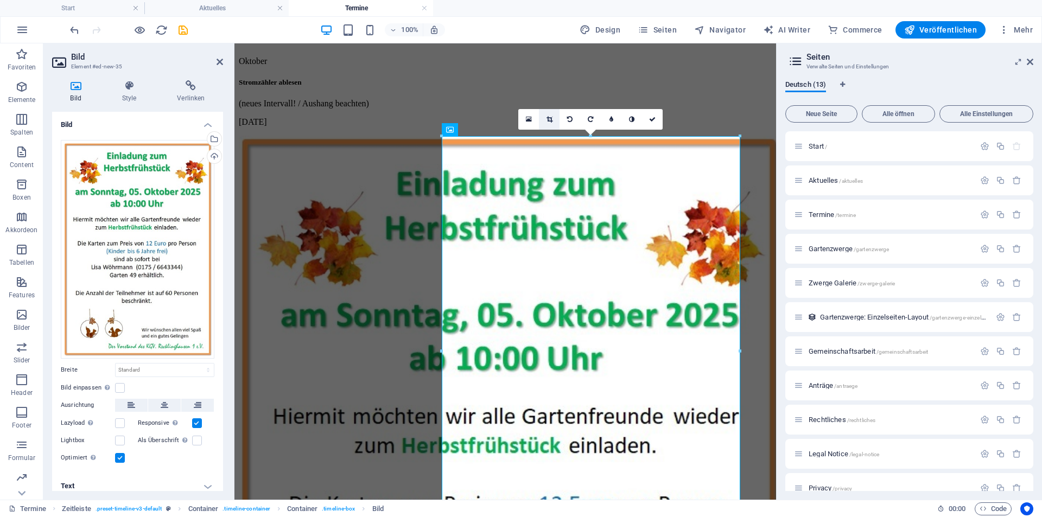
click at [548, 119] on icon at bounding box center [550, 119] width 6 height 7
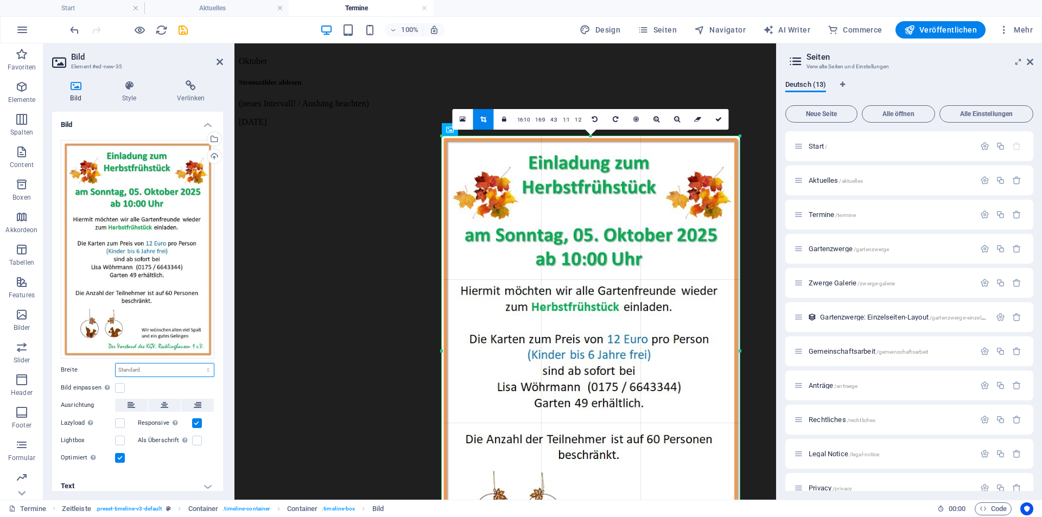
click at [149, 367] on select "Standard auto px rem % em vh vw" at bounding box center [165, 370] width 98 height 13
select select "px"
click at [197, 364] on select "Standard auto px rem % em vh vw" at bounding box center [165, 370] width 98 height 13
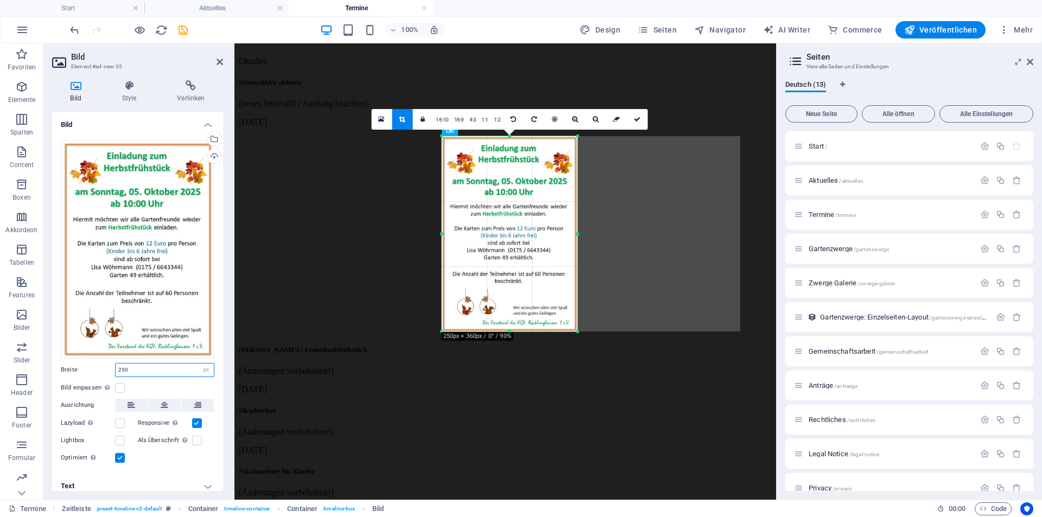
drag, startPoint x: 113, startPoint y: 371, endPoint x: 88, endPoint y: 364, distance: 26.3
click at [88, 364] on div "Breite 250 Standard auto px rem % em vh vw" at bounding box center [138, 370] width 154 height 14
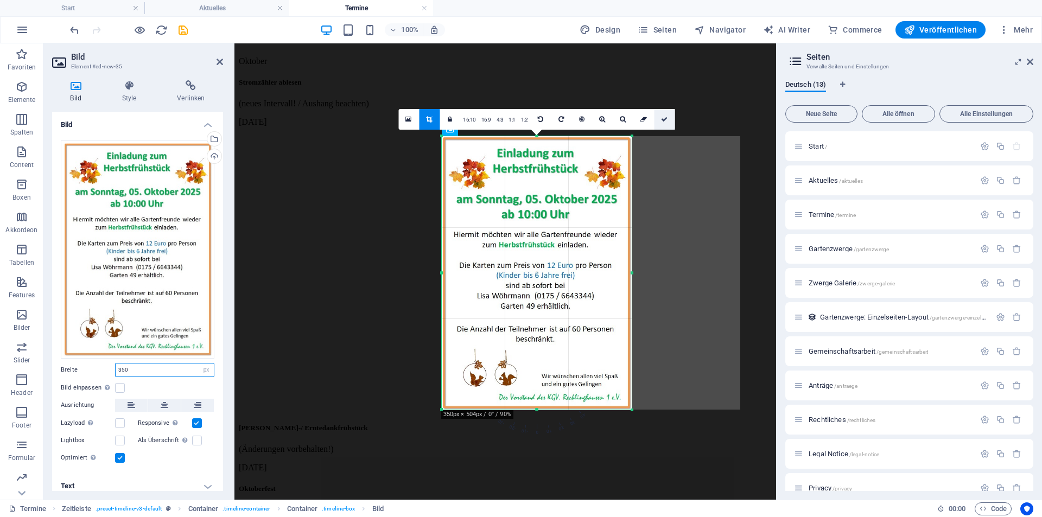
type input "350"
click at [666, 115] on link at bounding box center [664, 119] width 21 height 21
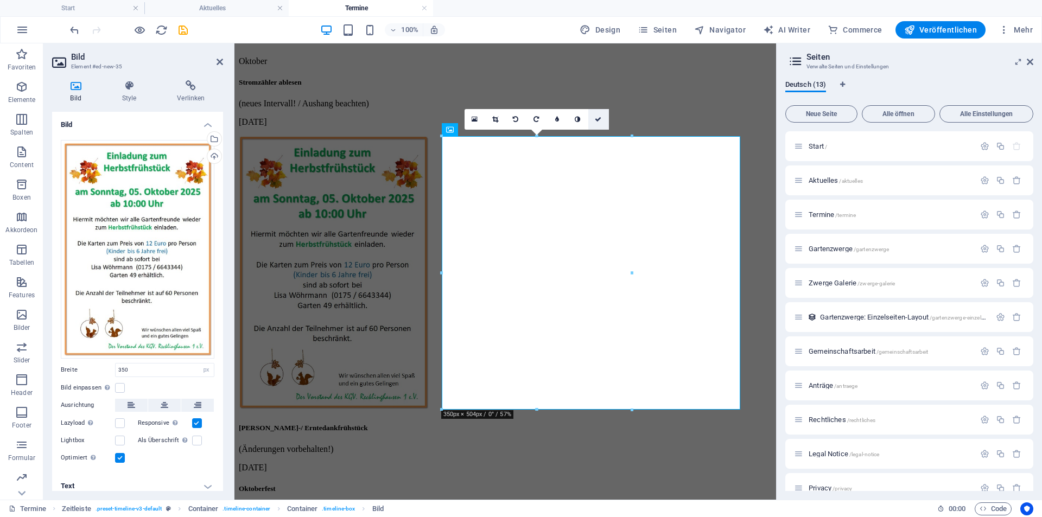
click at [602, 115] on link at bounding box center [598, 119] width 21 height 21
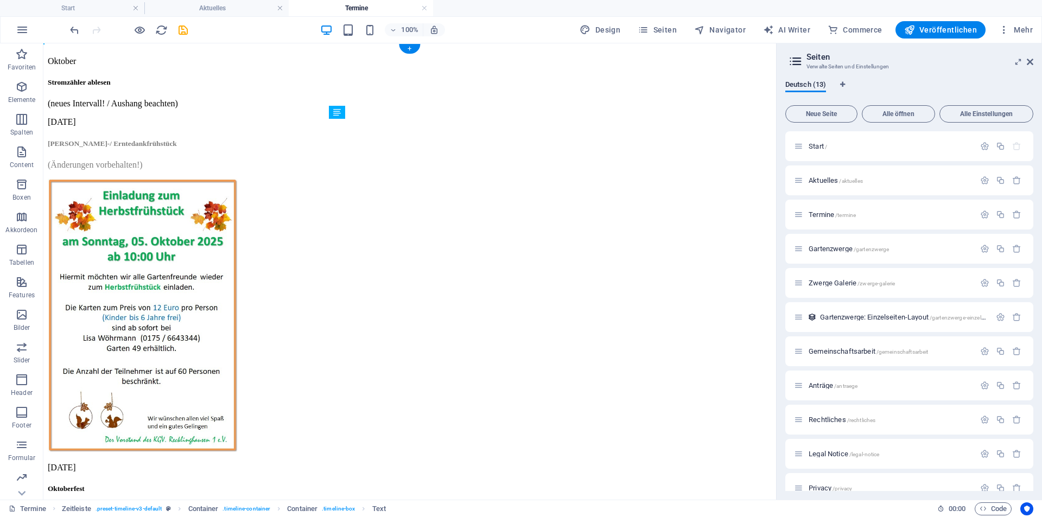
drag, startPoint x: 398, startPoint y: 446, endPoint x: 369, endPoint y: 160, distance: 288.1
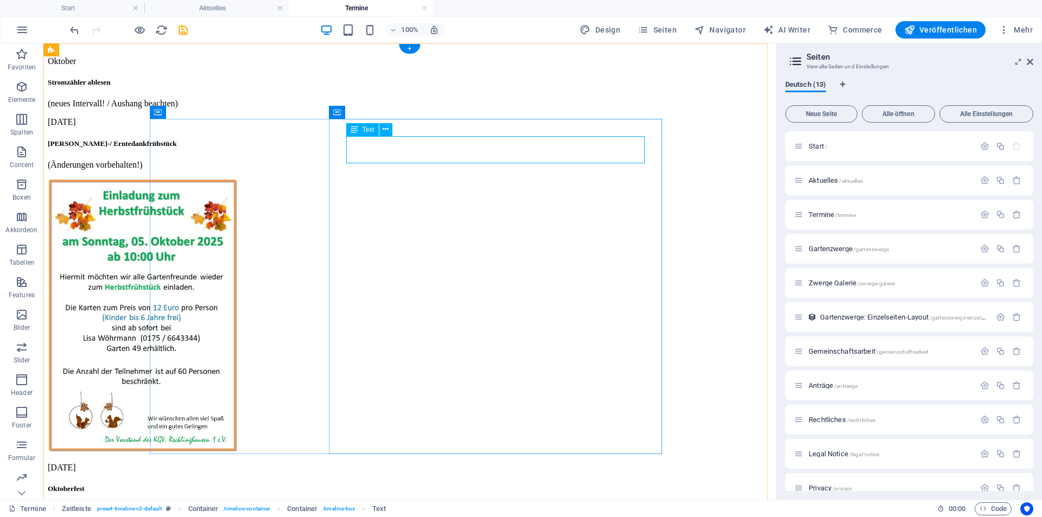
click at [403, 155] on div "[PERSON_NAME]-/ Erntedankfrühstück (Änderungen vorbehalten!)" at bounding box center [410, 155] width 724 height 30
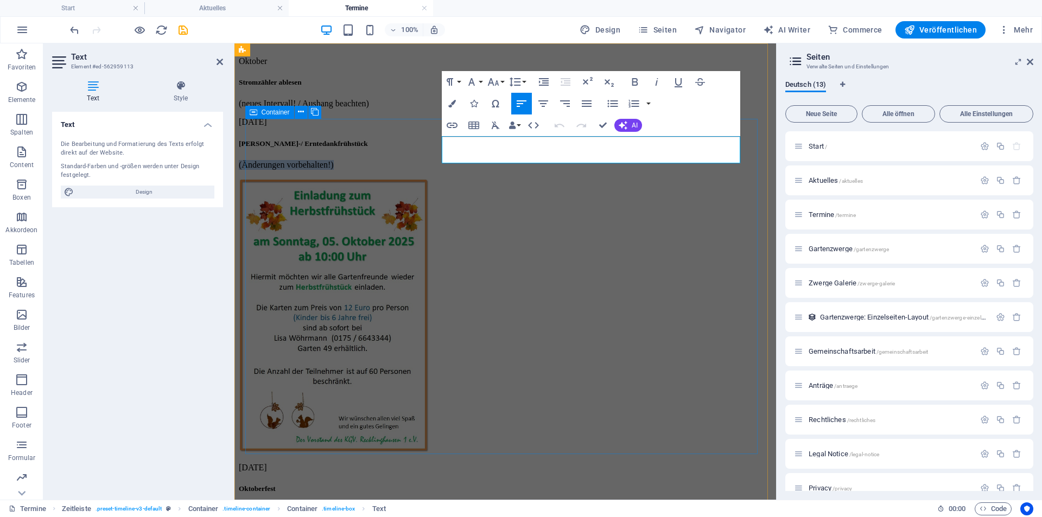
drag, startPoint x: 555, startPoint y: 159, endPoint x: 400, endPoint y: 154, distance: 155.3
click at [400, 154] on div "[DATE] [PERSON_NAME]-/ Erntedankfrühstück (Änderungen vorbehalten!)" at bounding box center [505, 285] width 533 height 337
click at [380, 161] on div "[DATE] [PERSON_NAME]-/ Erntedankfrühstück" at bounding box center [505, 285] width 533 height 337
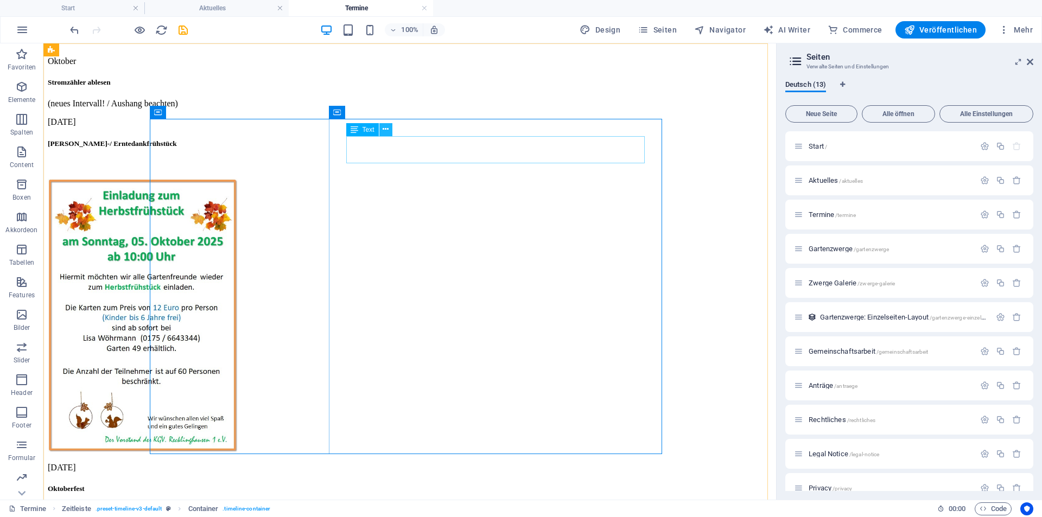
click at [384, 126] on icon at bounding box center [386, 129] width 6 height 11
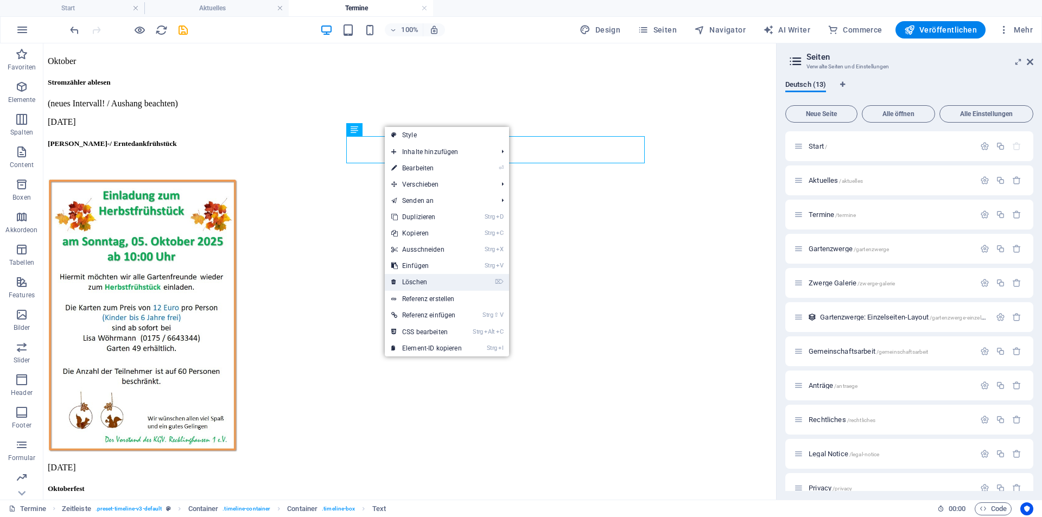
click at [422, 281] on link "⌦ Löschen" at bounding box center [427, 282] width 84 height 16
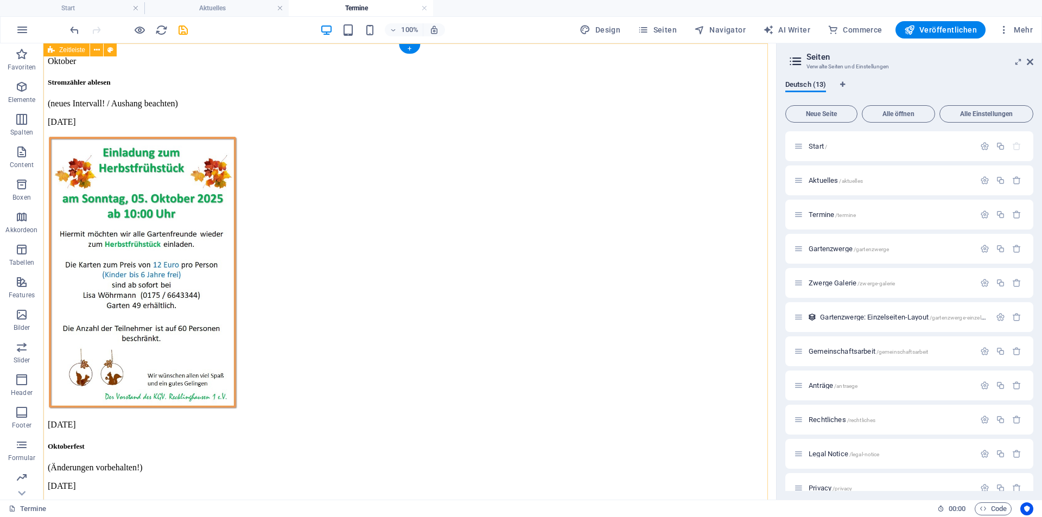
click at [707, 278] on div "Oktober Stromzähler ablesen (neues Intervall! / Aushang beachten) [DATE] [DATE]…" at bounding box center [410, 325] width 724 height 555
click at [820, 180] on span "Aktuelles /aktuelles" at bounding box center [836, 180] width 54 height 8
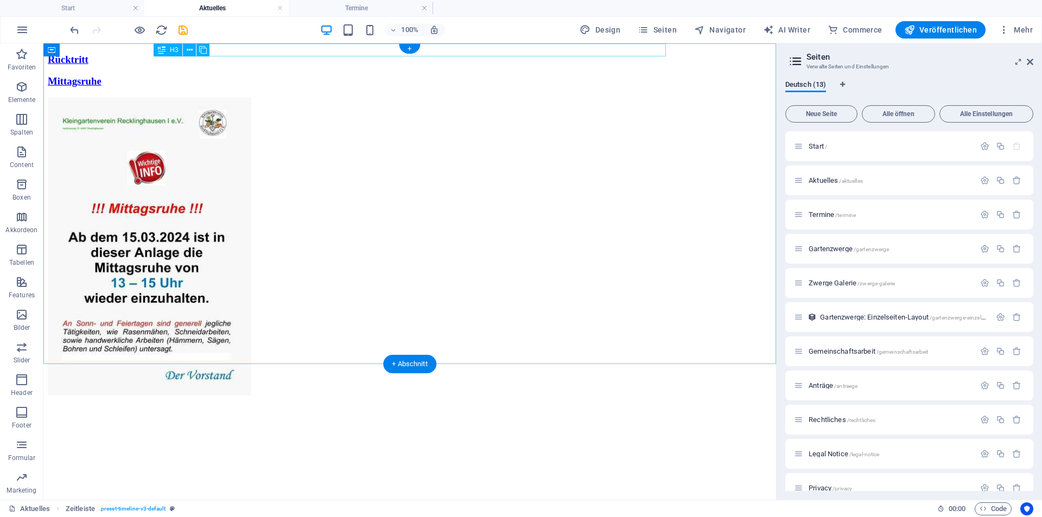
click at [265, 54] on div "Rücktritt" at bounding box center [410, 60] width 724 height 12
click at [239, 54] on div "Rücktritt" at bounding box center [410, 60] width 724 height 12
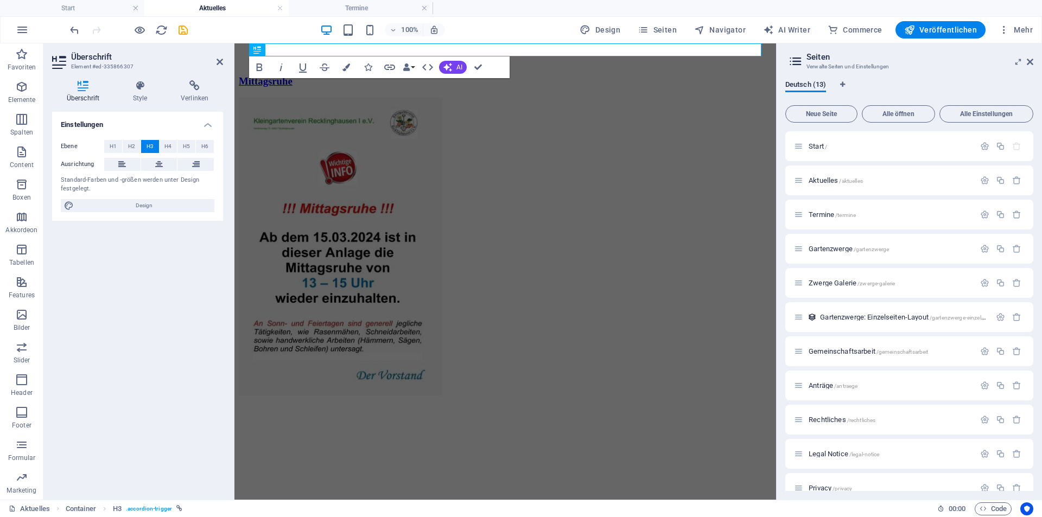
click at [448, 402] on html "​ Mittagsruhe" at bounding box center [506, 222] width 542 height 359
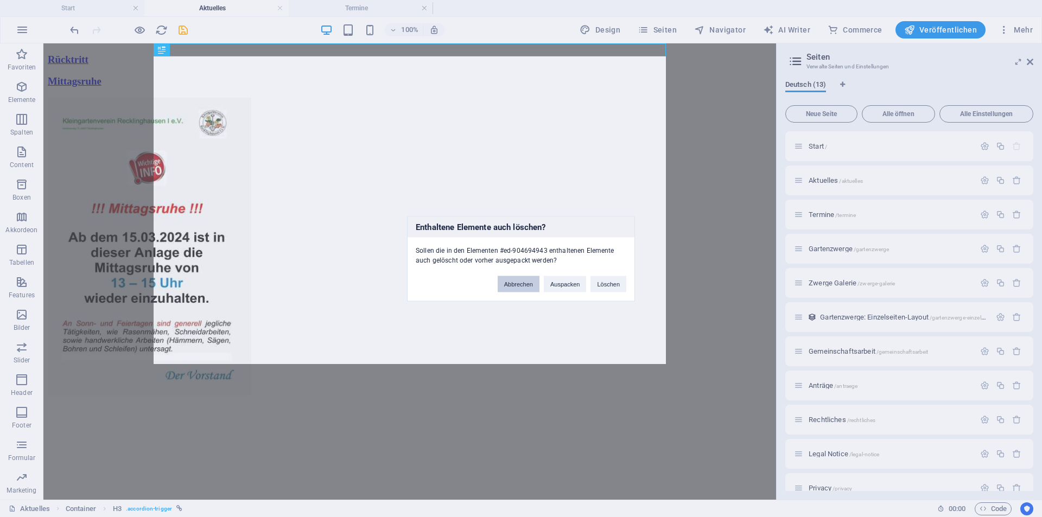
click at [516, 287] on button "Abbrechen" at bounding box center [519, 284] width 42 height 16
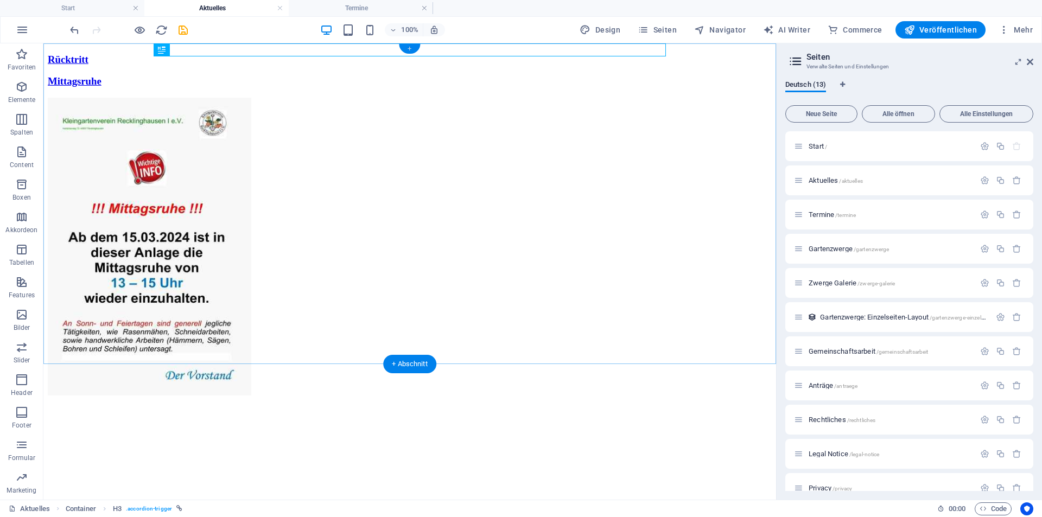
click at [414, 47] on div "+" at bounding box center [409, 49] width 21 height 10
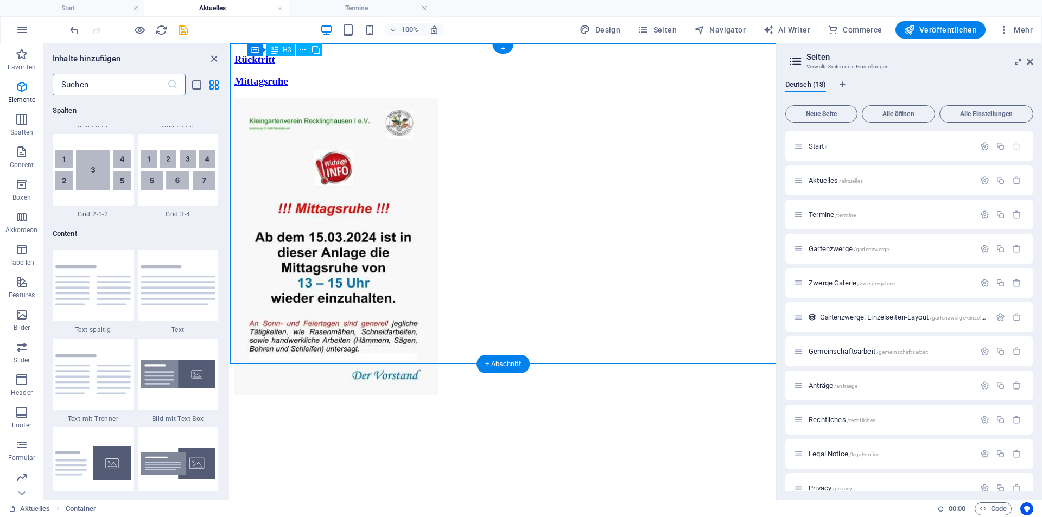
scroll to position [1899, 0]
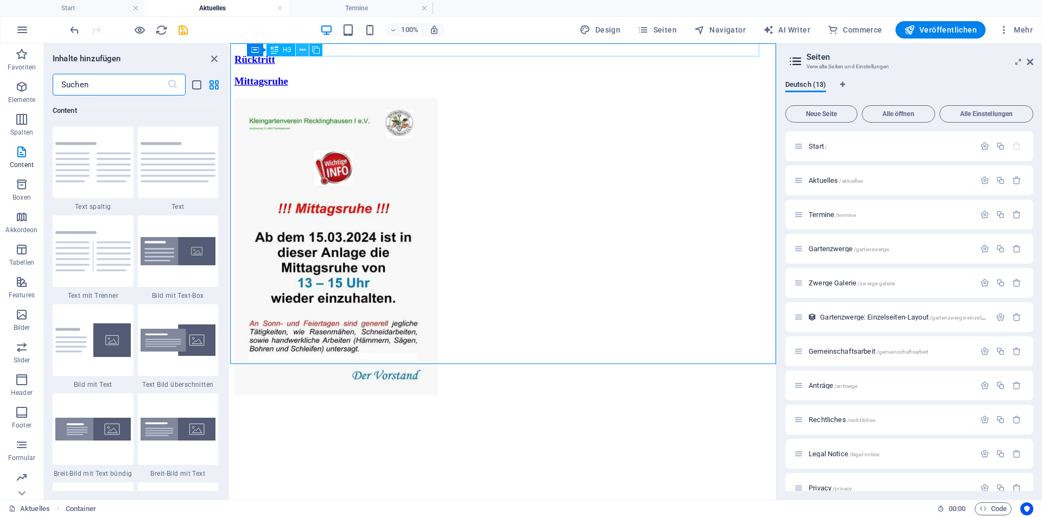
click at [299, 48] on button at bounding box center [302, 49] width 13 height 13
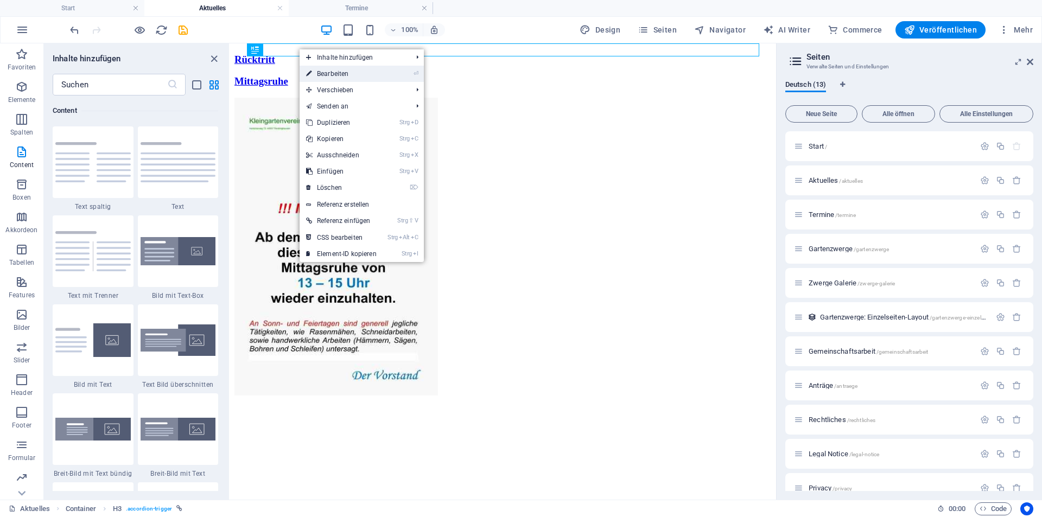
click at [333, 75] on link "⏎ Bearbeiten" at bounding box center [342, 74] width 84 height 16
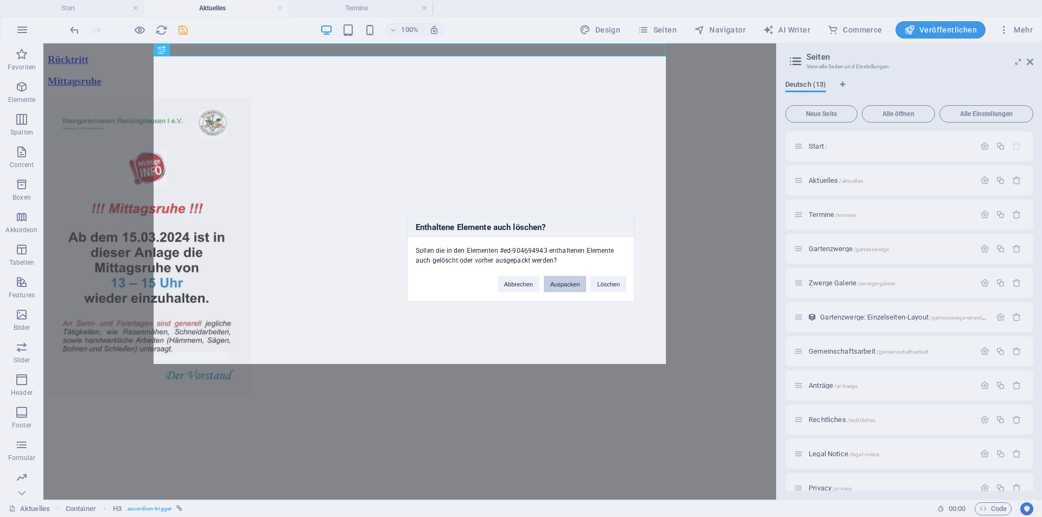
click at [573, 283] on button "Auspacken" at bounding box center [565, 284] width 42 height 16
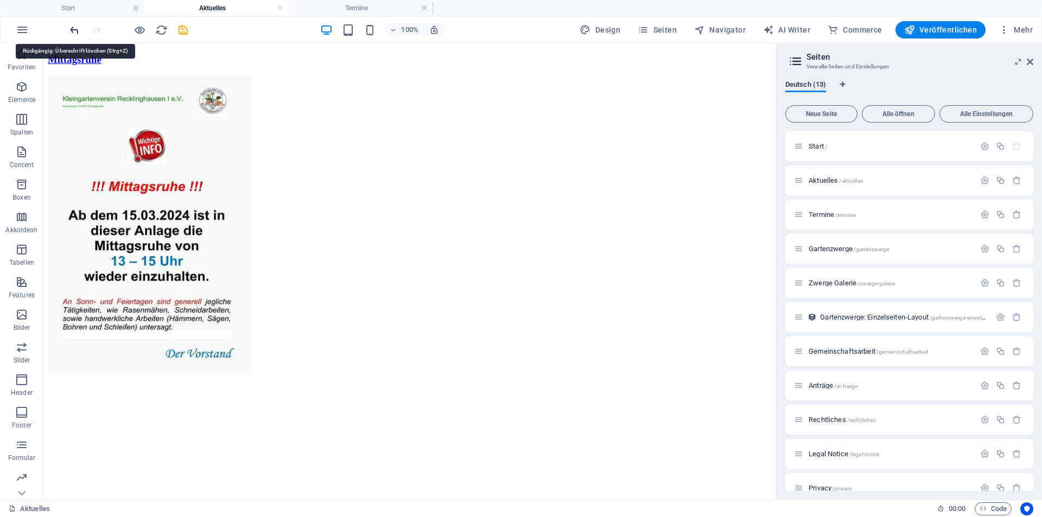
click at [75, 31] on icon "undo" at bounding box center [74, 30] width 12 height 12
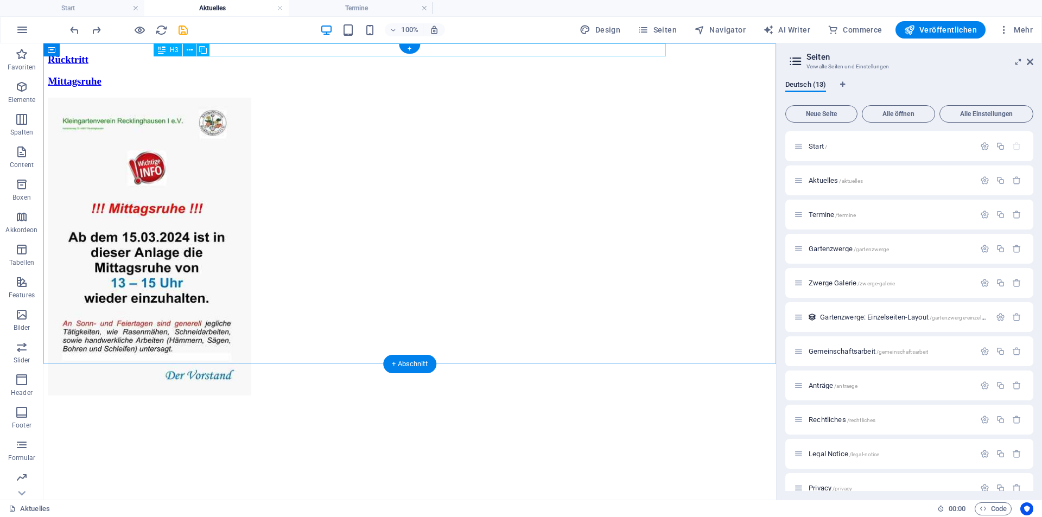
click at [233, 54] on div "Rücktritt" at bounding box center [410, 60] width 724 height 12
click at [234, 54] on div "Rücktritt" at bounding box center [410, 60] width 724 height 12
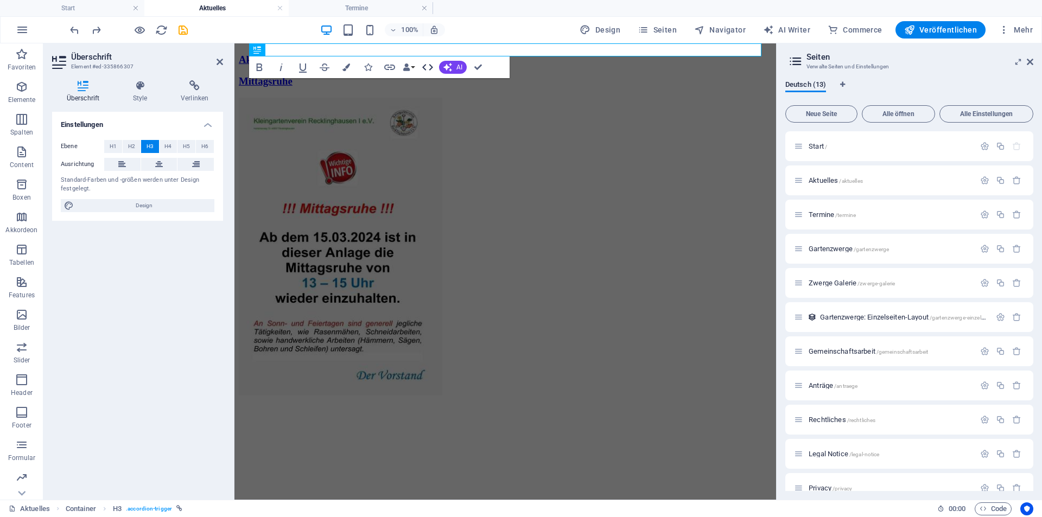
click at [434, 68] on icon "button" at bounding box center [427, 67] width 13 height 13
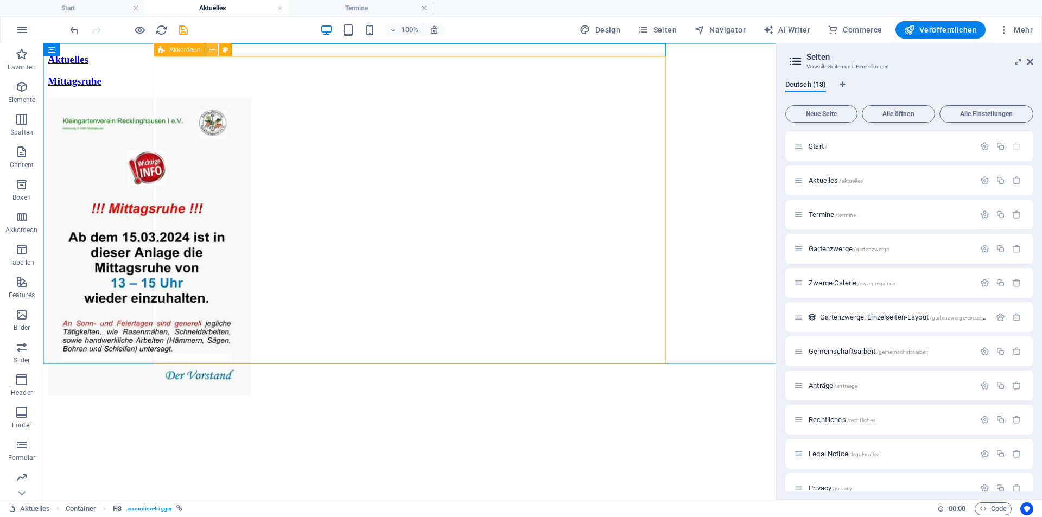
click at [211, 52] on icon at bounding box center [212, 50] width 6 height 11
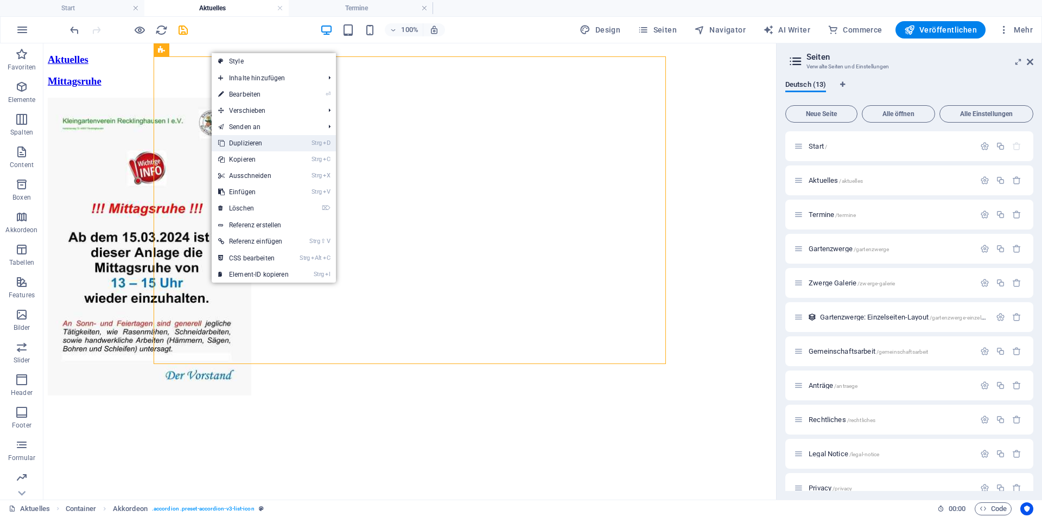
drag, startPoint x: 197, startPoint y: 104, endPoint x: 240, endPoint y: 148, distance: 61.4
click at [240, 148] on link "Strg D Duplizieren" at bounding box center [254, 143] width 84 height 16
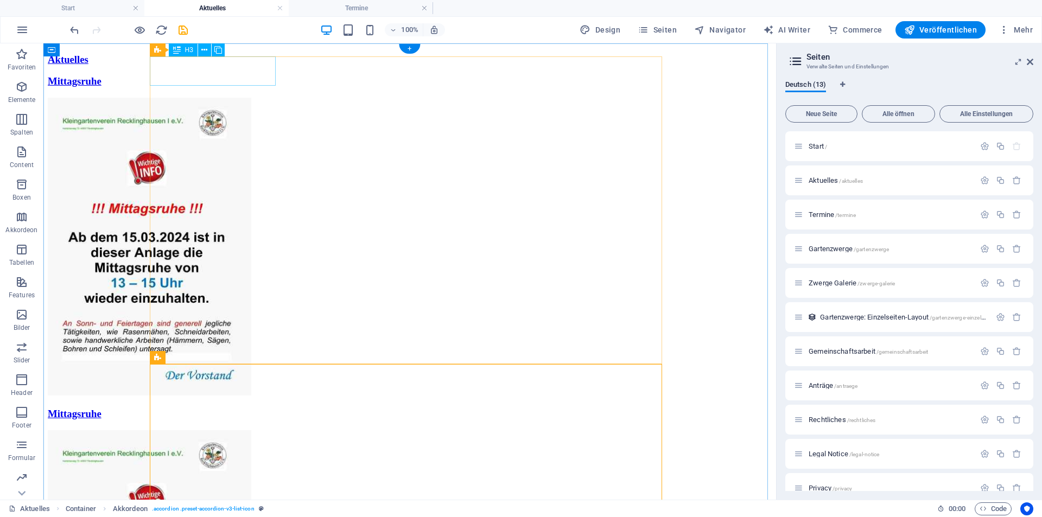
click at [200, 75] on div "Mittagsruhe" at bounding box center [410, 81] width 724 height 12
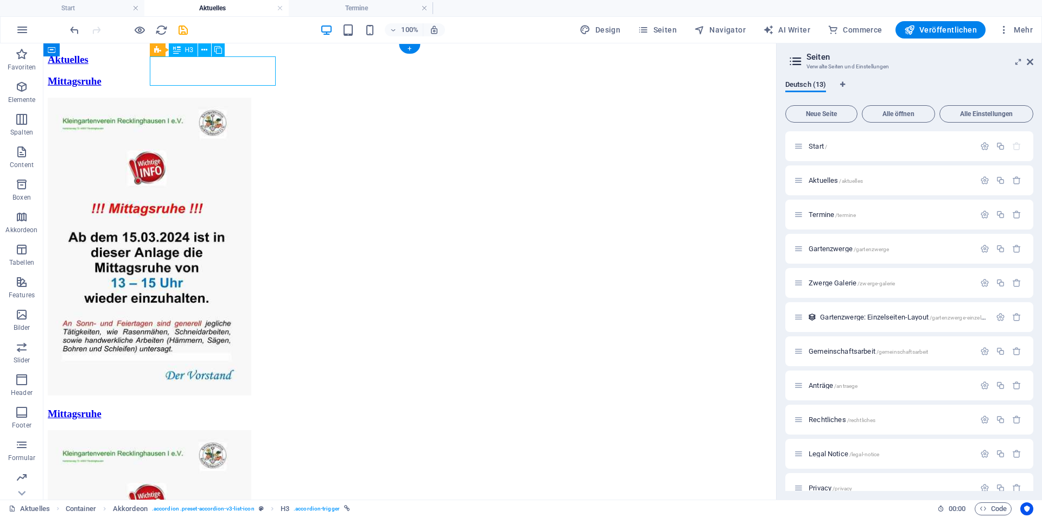
click at [200, 75] on div "Mittagsruhe" at bounding box center [410, 81] width 724 height 12
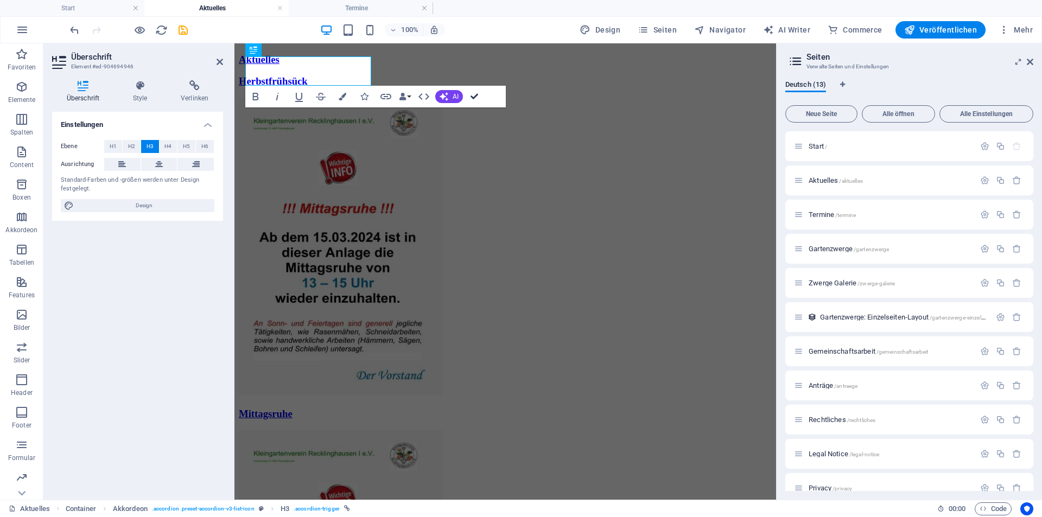
drag, startPoint x: 476, startPoint y: 97, endPoint x: 454, endPoint y: 78, distance: 28.9
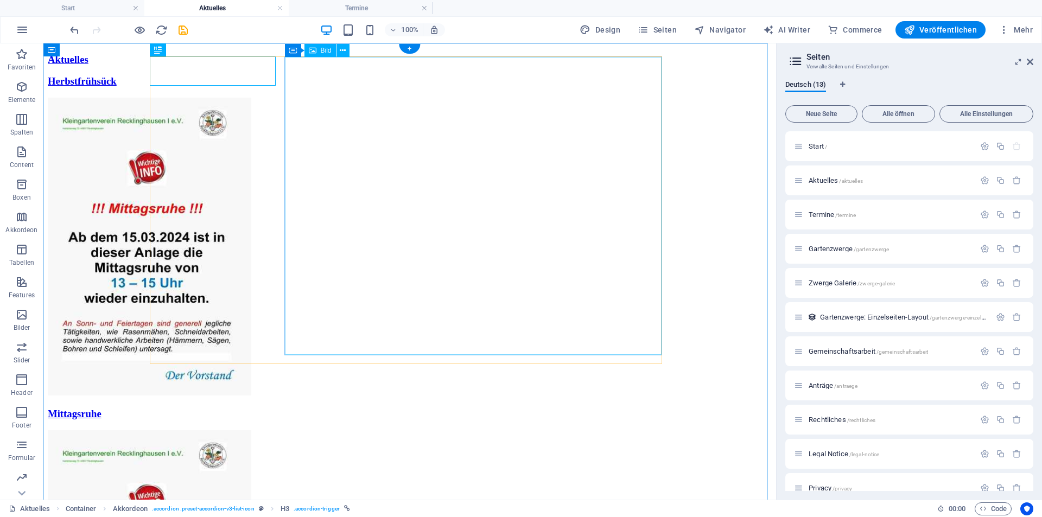
click at [386, 193] on figure at bounding box center [410, 248] width 724 height 300
click at [343, 200] on figure at bounding box center [410, 248] width 724 height 300
select select "px"
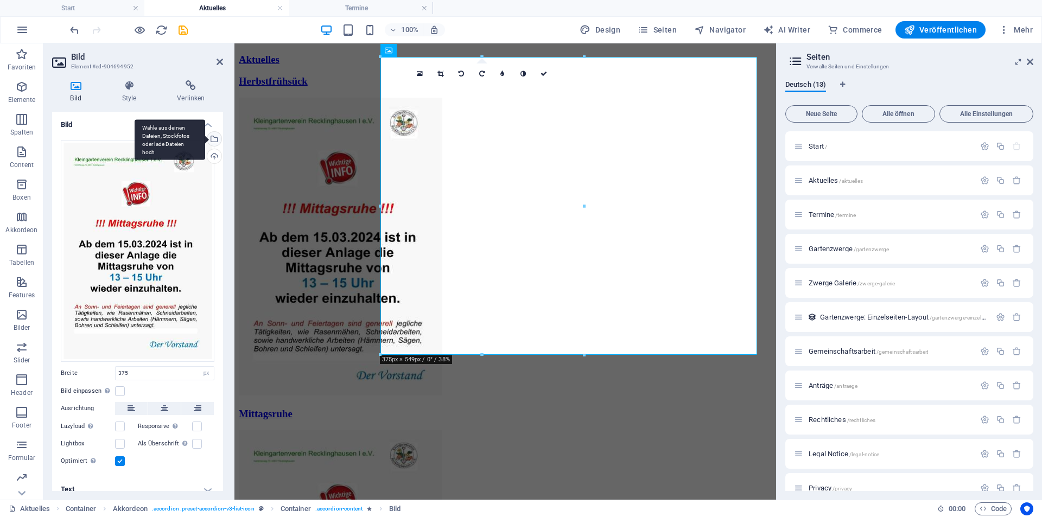
click at [213, 138] on div "Wähle aus deinen Dateien, Stockfotos oder lade Dateien hoch" at bounding box center [213, 140] width 16 height 16
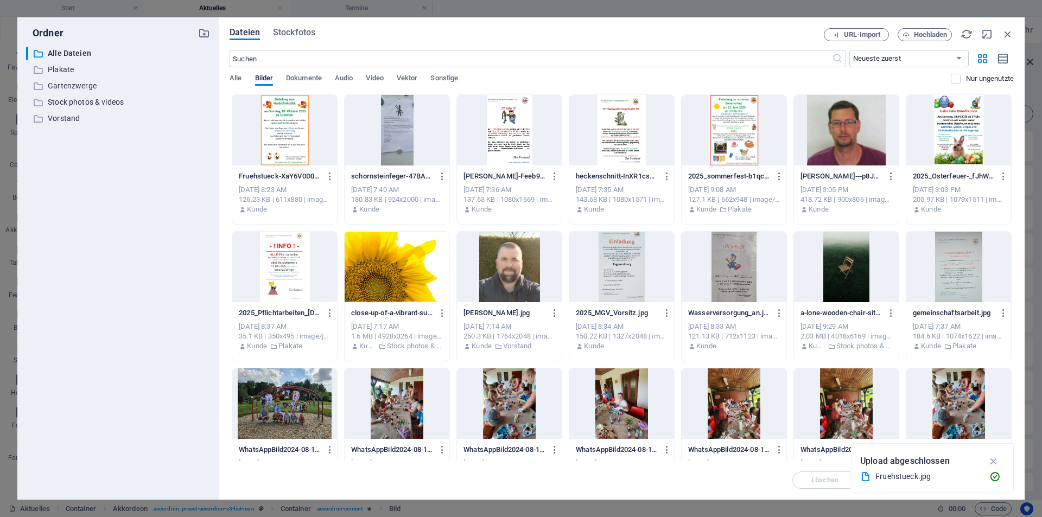
click at [283, 126] on div at bounding box center [284, 130] width 105 height 71
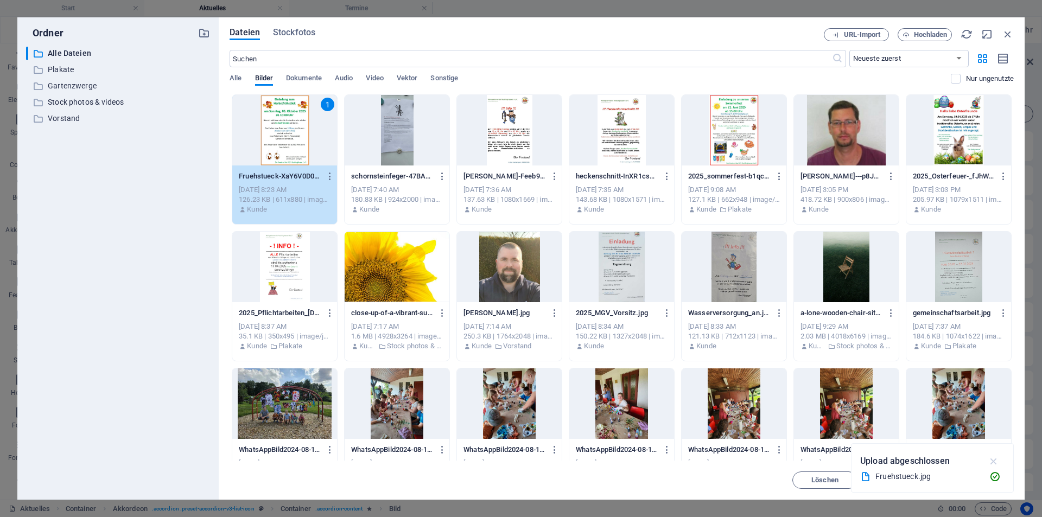
click at [994, 459] on icon "button" at bounding box center [994, 461] width 12 height 12
click at [975, 479] on span "Einfügen" at bounding box center [982, 480] width 28 height 7
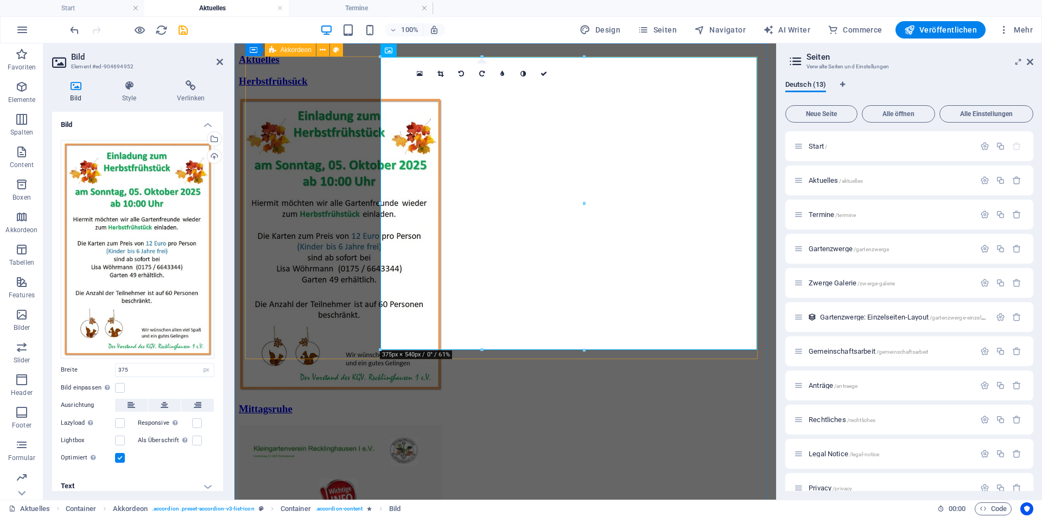
click at [349, 149] on div "Herbstfrühsück" at bounding box center [505, 234] width 533 height 318
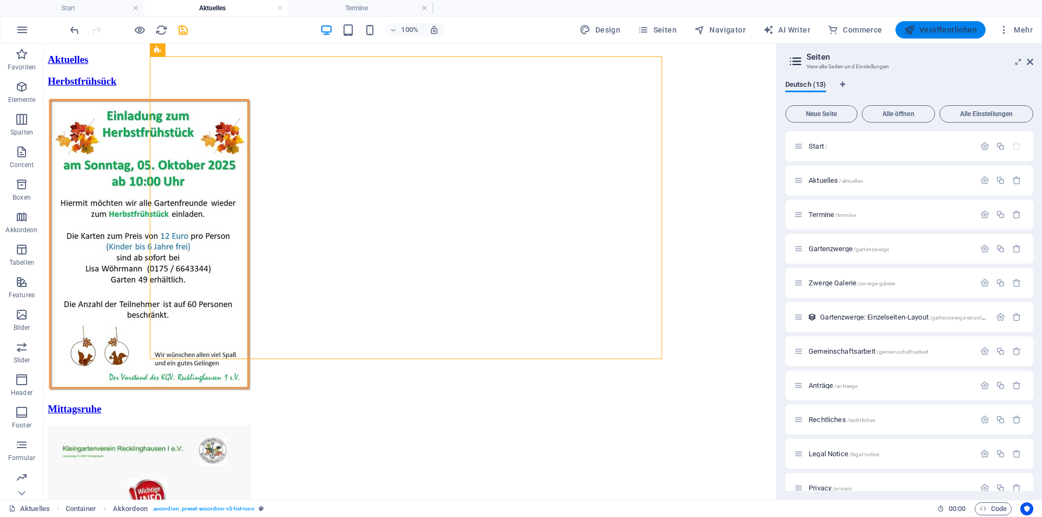
click at [973, 22] on button "Veröffentlichen" at bounding box center [941, 29] width 90 height 17
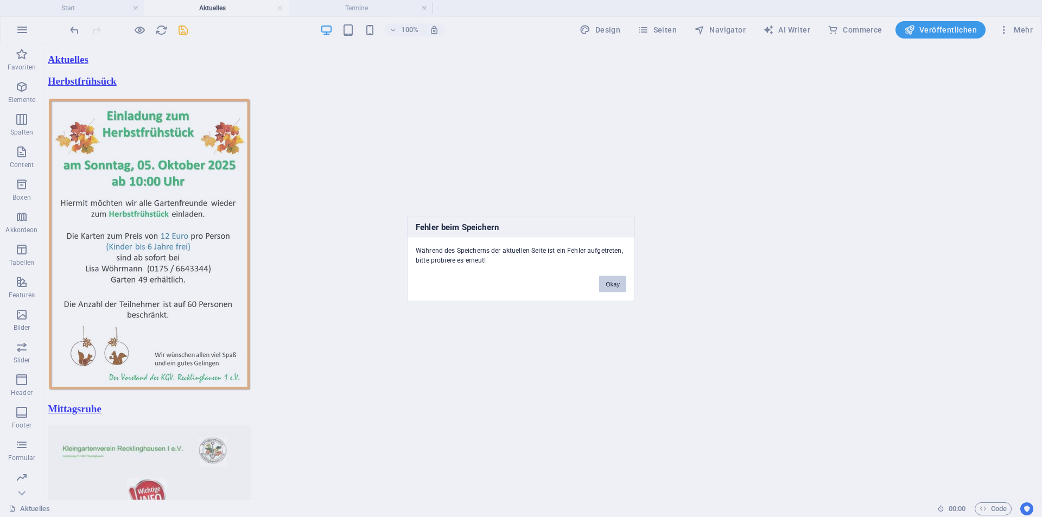
click at [613, 284] on button "Okay" at bounding box center [612, 284] width 27 height 16
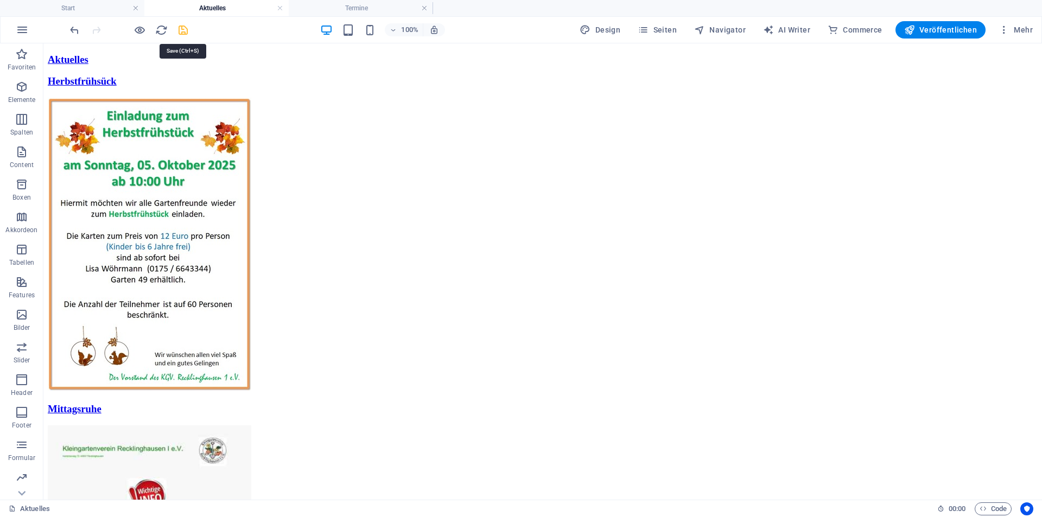
click at [183, 31] on icon "save" at bounding box center [183, 30] width 12 height 12
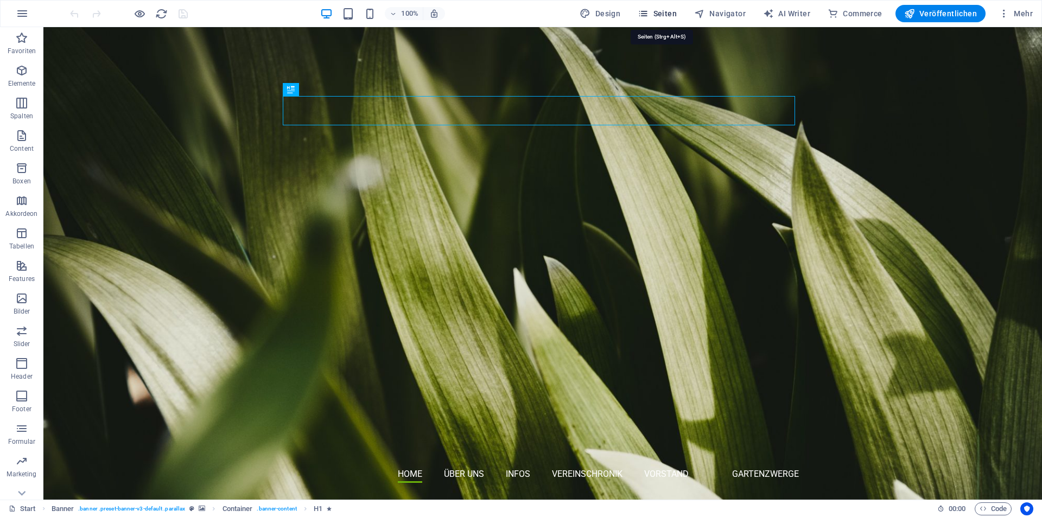
click at [663, 16] on span "Seiten" at bounding box center [657, 13] width 39 height 11
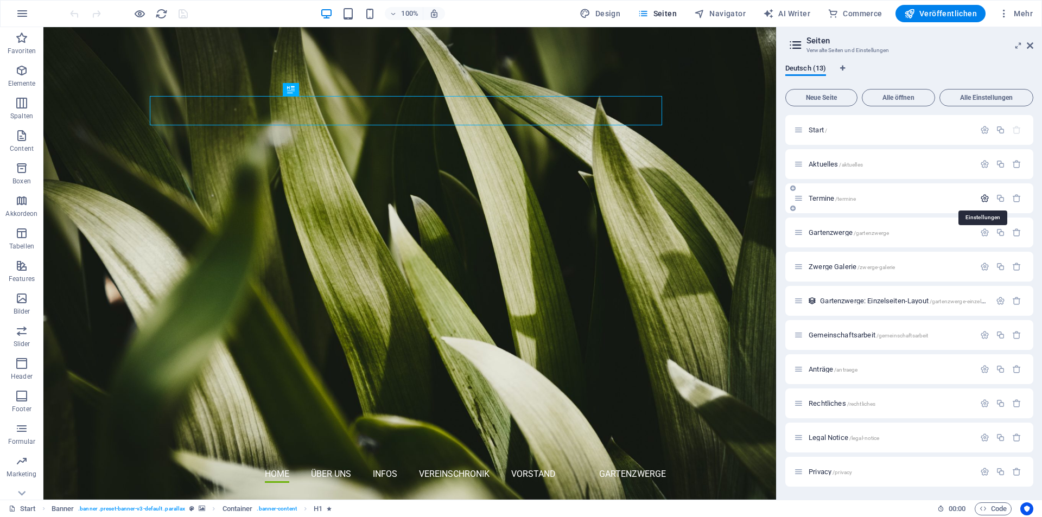
click at [980, 200] on icon "button" at bounding box center [984, 198] width 9 height 9
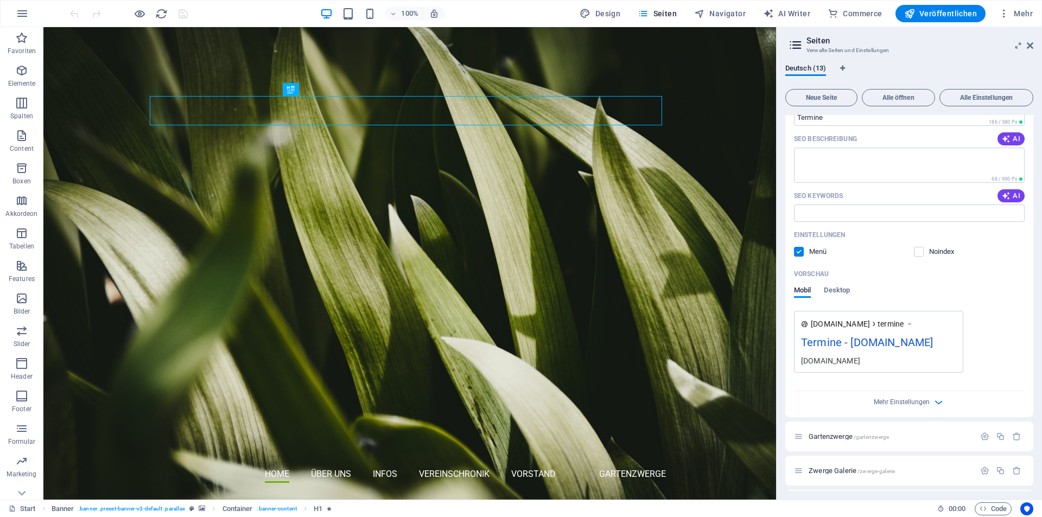
scroll to position [217, 0]
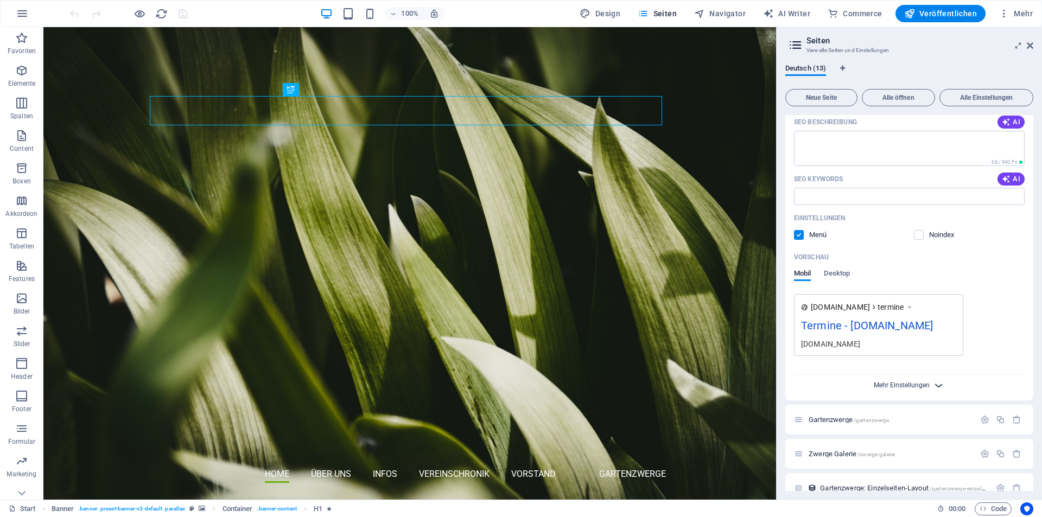
click at [887, 386] on span "Mehr Einstellungen" at bounding box center [902, 386] width 56 height 8
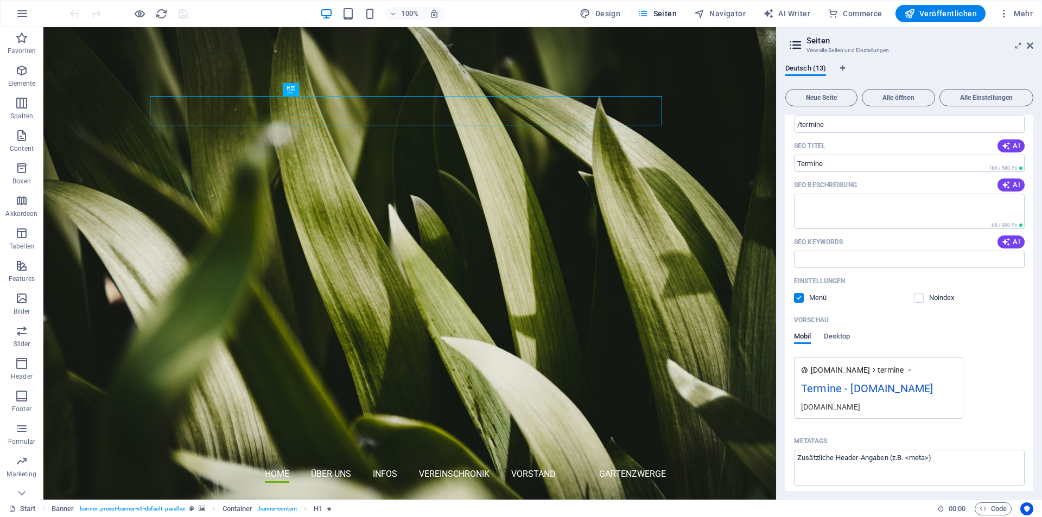
scroll to position [109, 0]
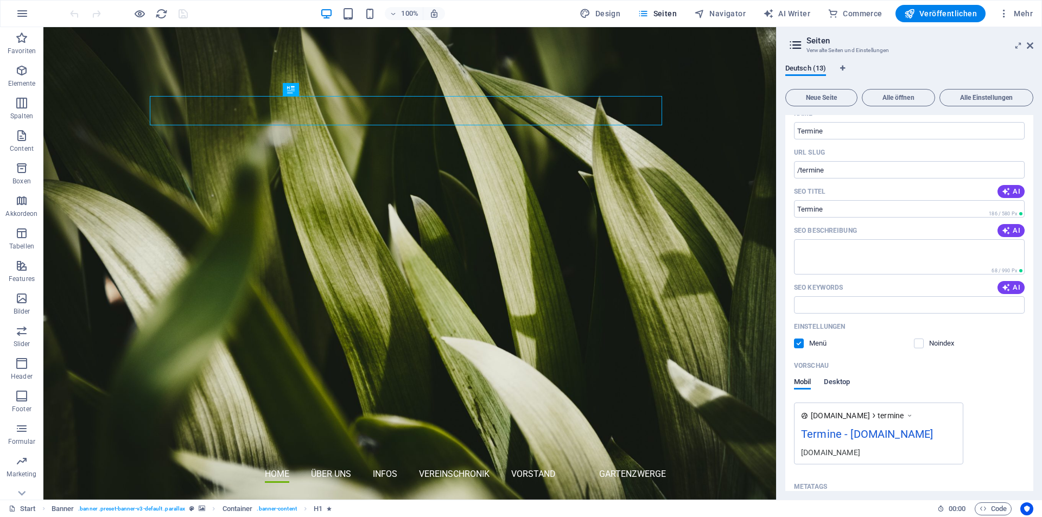
click at [841, 381] on span "Desktop" at bounding box center [837, 383] width 26 height 15
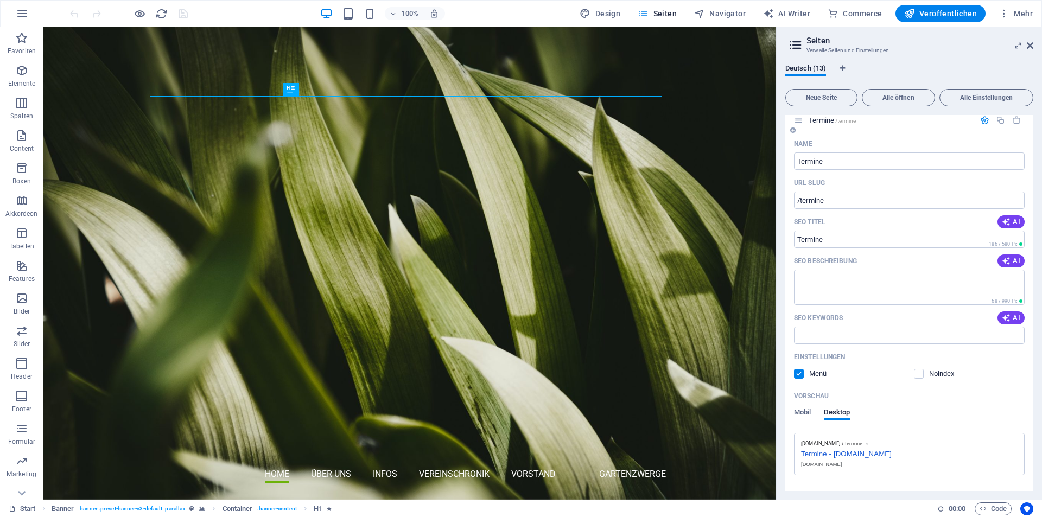
scroll to position [0, 0]
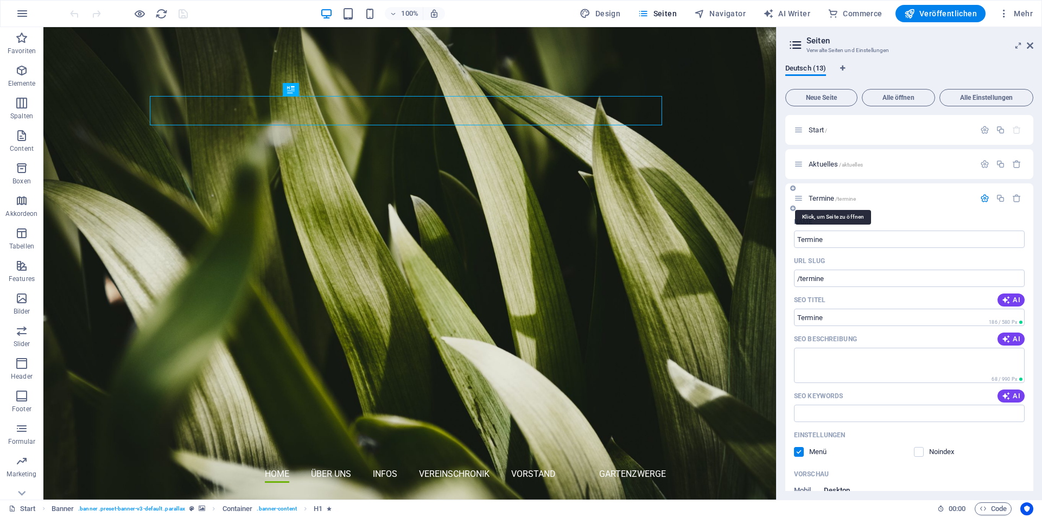
click at [825, 198] on span "Termine /termine" at bounding box center [832, 198] width 47 height 8
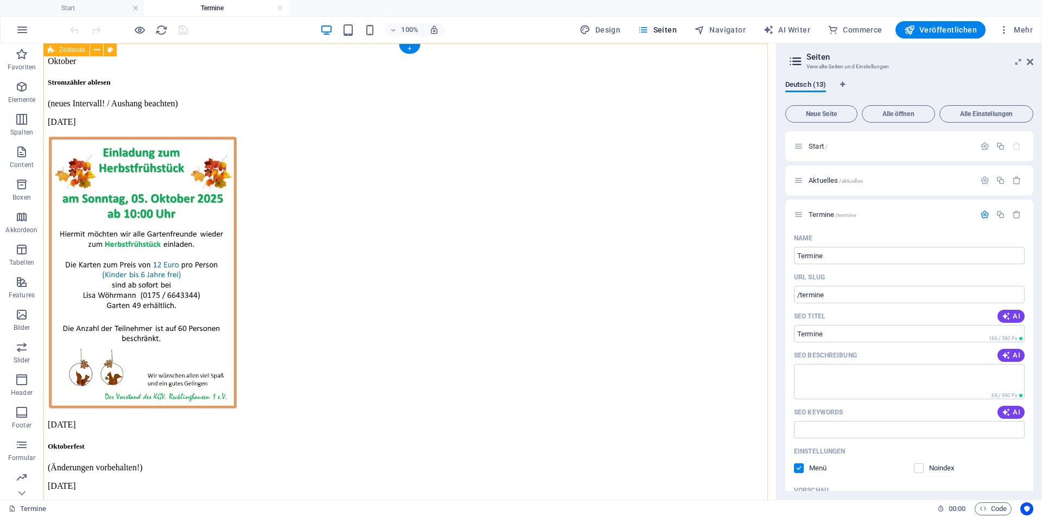
click at [698, 193] on div "Oktober Stromzähler ablesen (neues Intervall! / Aushang beachten) [DATE] [DATE]…" at bounding box center [410, 325] width 724 height 555
click at [69, 3] on h4 "Start" at bounding box center [72, 8] width 144 height 12
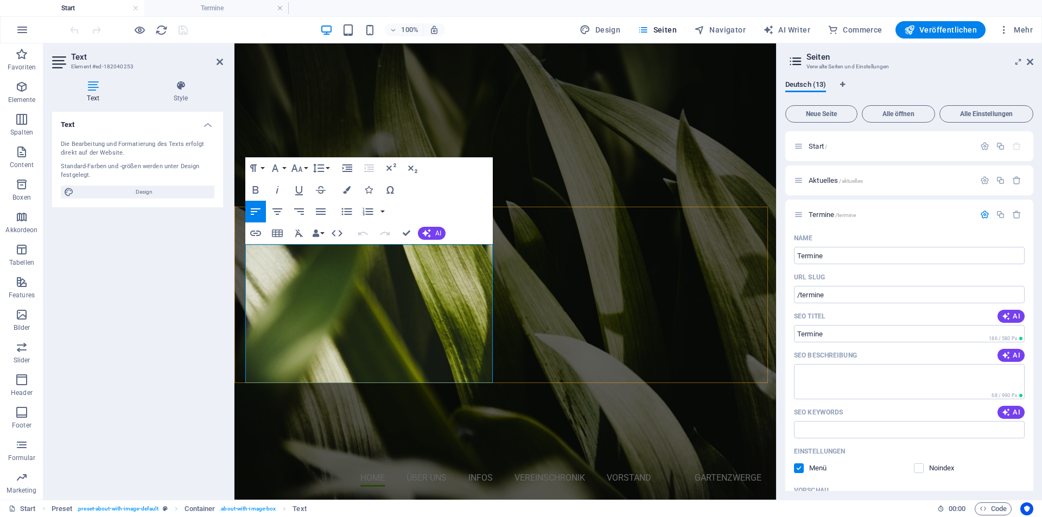
click at [284, 328] on icon "button" at bounding box center [285, 326] width 13 height 13
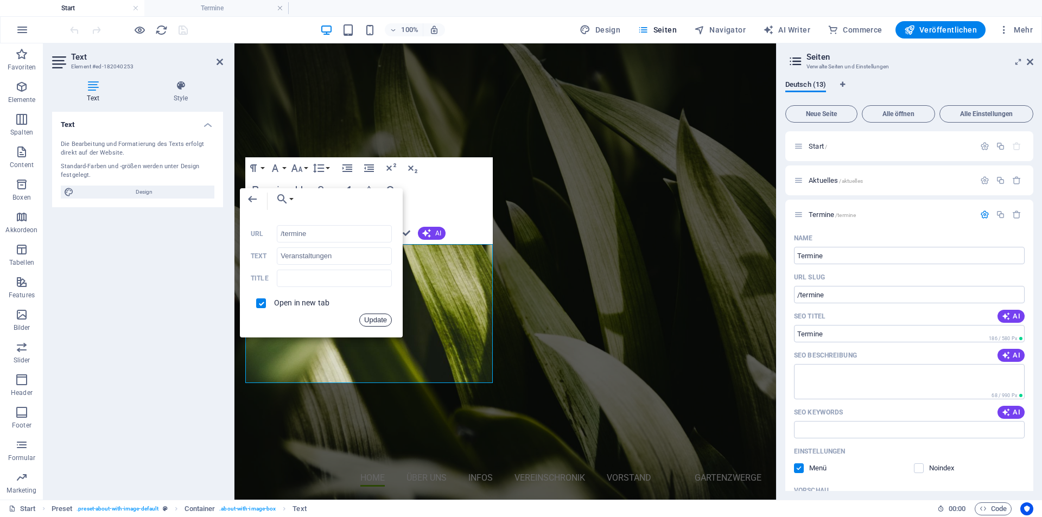
click at [383, 322] on button "Update" at bounding box center [375, 320] width 33 height 13
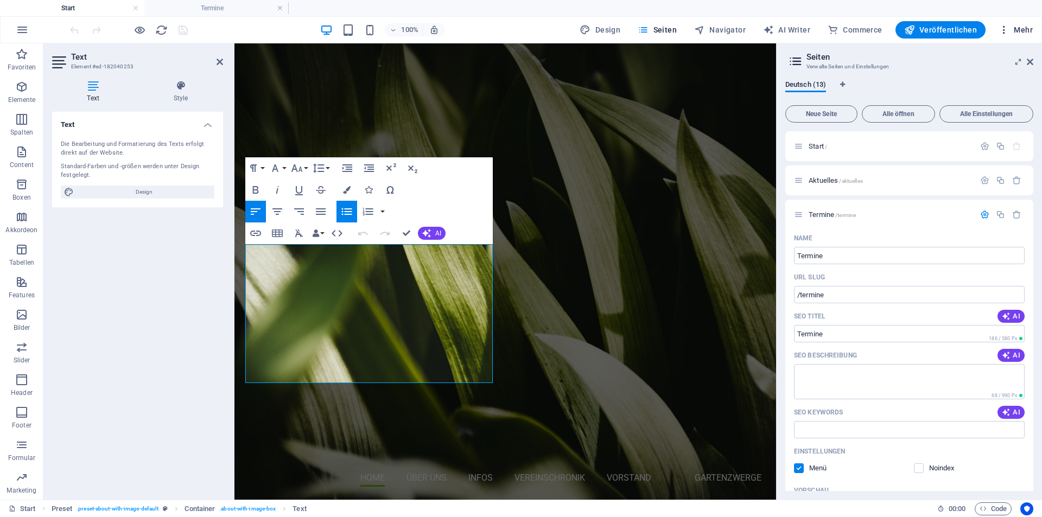
click at [1012, 31] on span "Mehr" at bounding box center [1016, 29] width 34 height 11
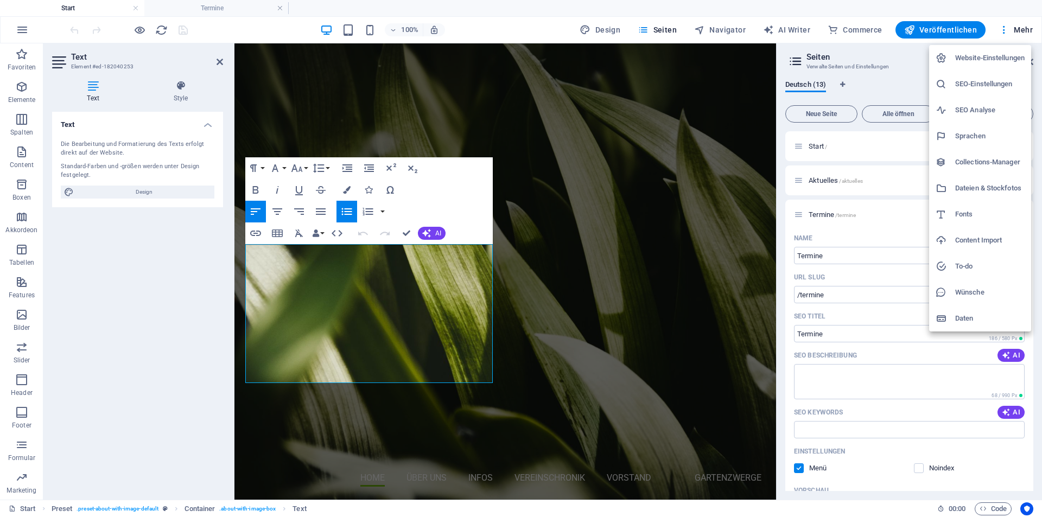
click at [1000, 62] on h6 "Website-Einstellungen" at bounding box center [989, 58] width 69 height 13
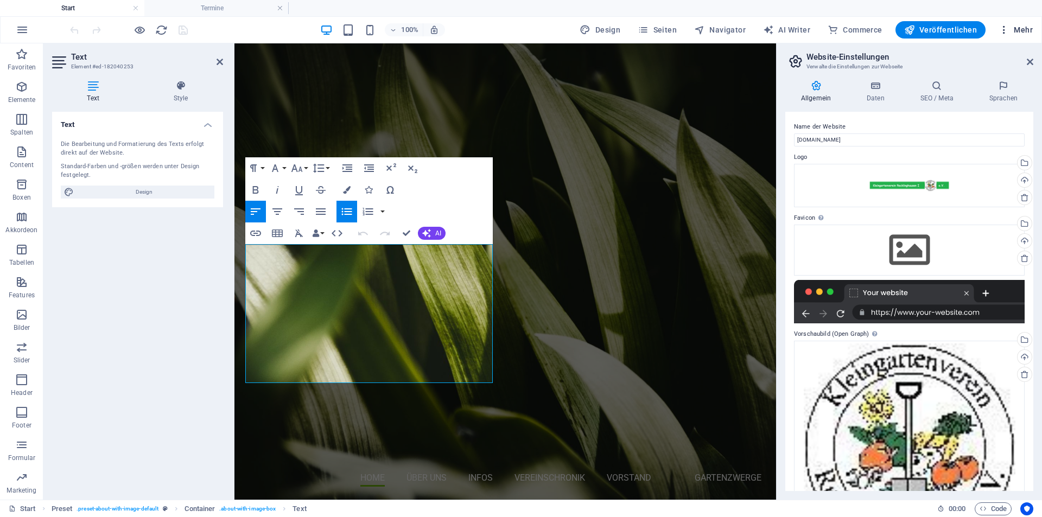
click at [1005, 27] on icon "button" at bounding box center [1004, 29] width 11 height 11
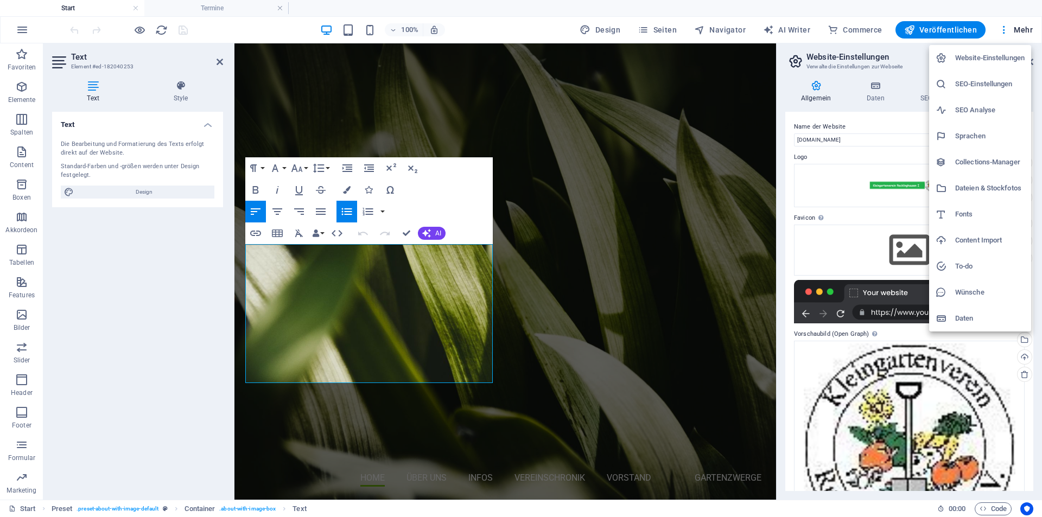
click at [979, 315] on h6 "Daten" at bounding box center [989, 318] width 69 height 13
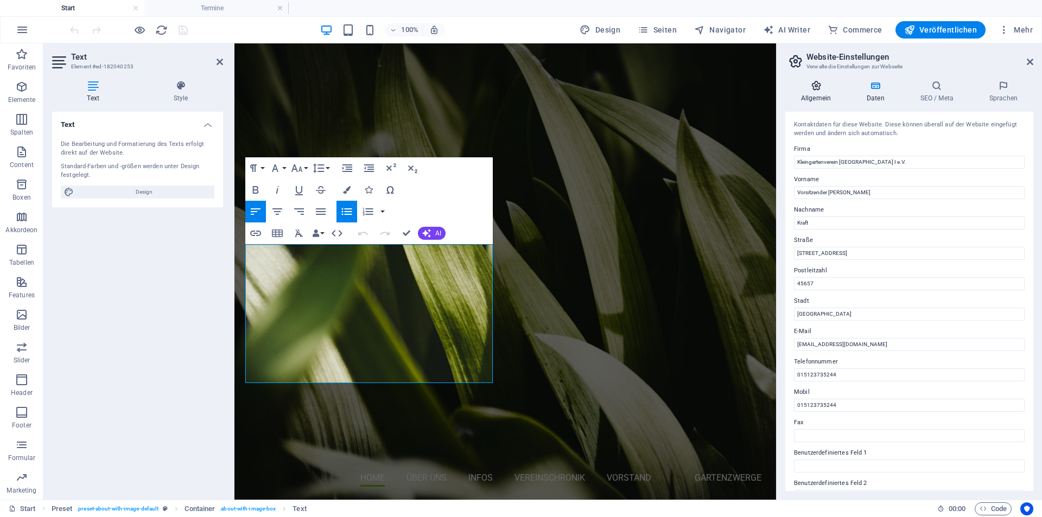
click at [811, 92] on h4 "Allgemein" at bounding box center [818, 91] width 66 height 23
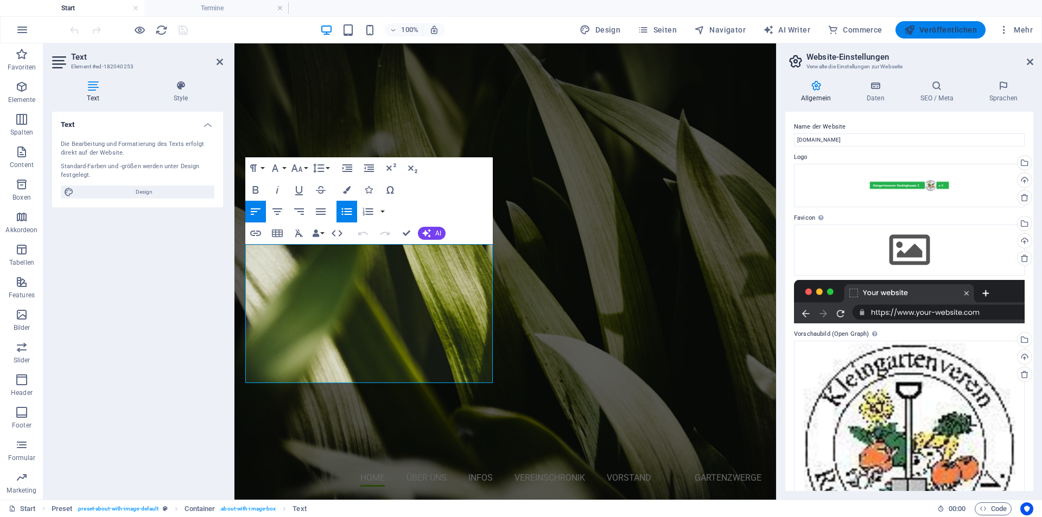
click at [929, 28] on span "Veröffentlichen" at bounding box center [940, 29] width 73 height 11
